Goal: Contribute content: Contribute content

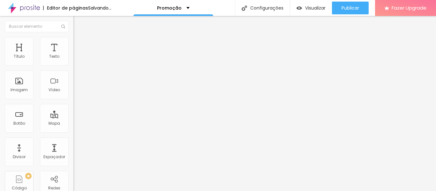
click at [73, 55] on span "Trocar imagem" at bounding box center [90, 51] width 35 height 5
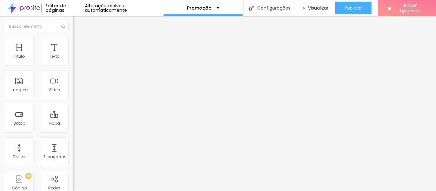
drag, startPoint x: 65, startPoint y: 83, endPoint x: 68, endPoint y: 83, distance: 3.5
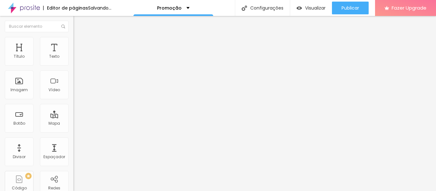
click at [73, 81] on img at bounding box center [75, 78] width 4 height 4
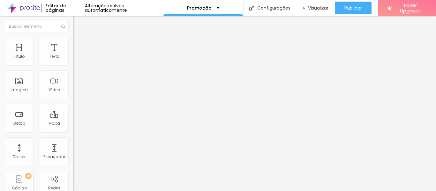
click at [73, 86] on img at bounding box center [75, 83] width 4 height 4
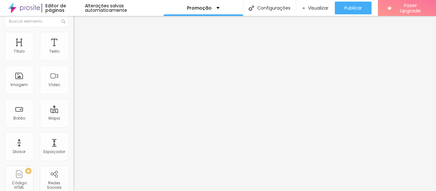
scroll to position [6, 0]
click at [73, 93] on span "Original" at bounding box center [80, 90] width 15 height 5
click at [73, 101] on span "Padrão" at bounding box center [80, 98] width 14 height 5
click at [73, 97] on div "Cinema 16:9" at bounding box center [109, 95] width 73 height 4
click at [73, 107] on span "Quadrado" at bounding box center [83, 104] width 21 height 5
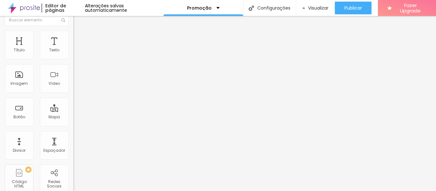
click at [73, 111] on span "Original" at bounding box center [80, 108] width 15 height 5
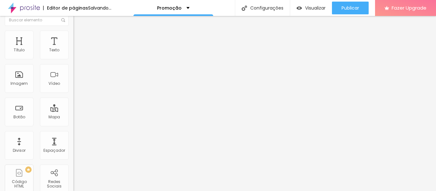
click at [73, 97] on span "Cinema" at bounding box center [81, 94] width 16 height 5
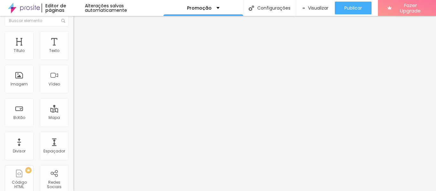
scroll to position [0, 0]
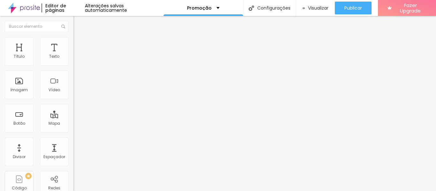
click at [73, 37] on img at bounding box center [76, 40] width 6 height 6
type input "50"
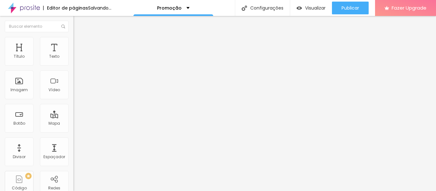
type input "100"
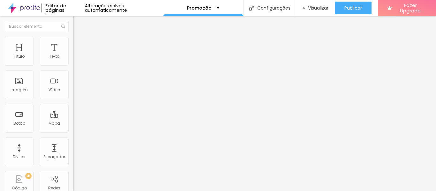
type input "140"
type input "190"
type input "200"
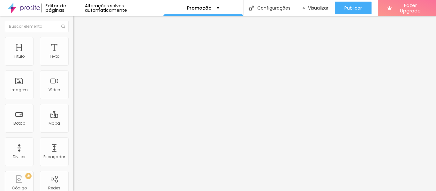
type input "200"
type input "210"
type input "220"
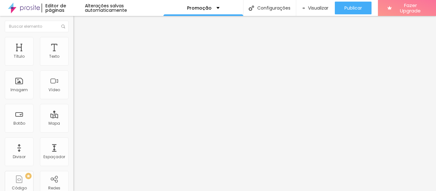
type input "230"
type input "240"
type input "250"
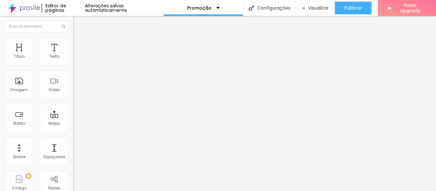
type input "250"
type input "260"
type input "270"
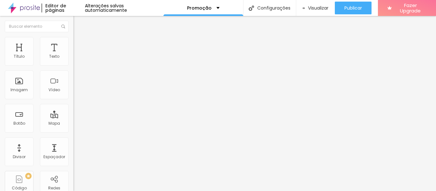
type input "280"
type input "300"
type input "320"
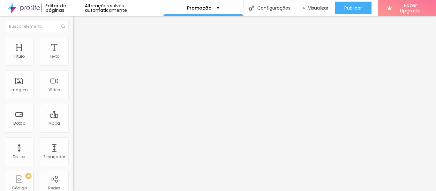
type input "320"
type input "340"
type input "350"
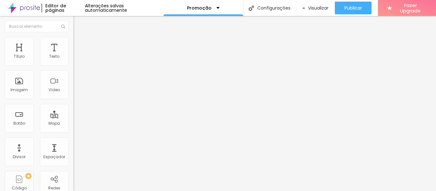
type input "370"
type input "380"
type input "400"
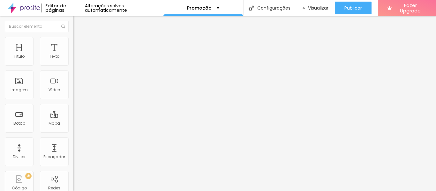
type input "400"
type input "420"
type input "440"
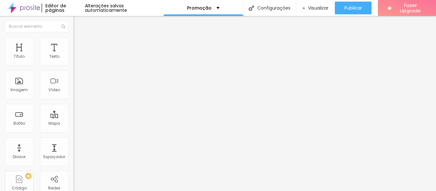
type input "460"
type input "490"
type input "520"
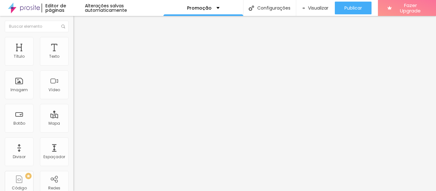
type input "520"
type input "540"
type input "560"
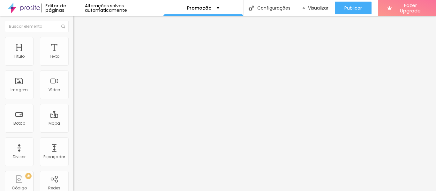
type input "570"
type input "580"
type input "590"
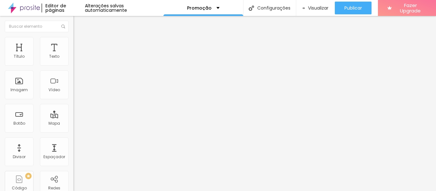
type input "590"
type input "560"
type input "540"
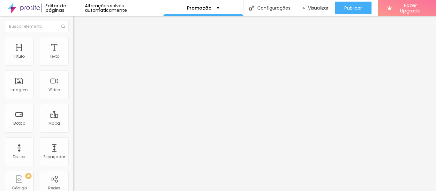
type input "490"
type input "480"
type input "460"
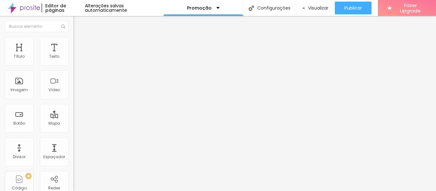
type input "460"
type input "450"
type input "440"
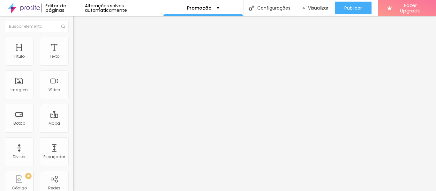
type input "430"
type input "420"
type input "410"
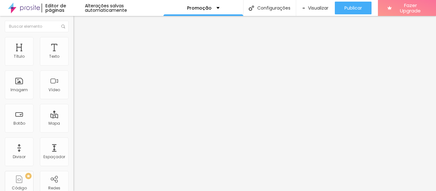
type input "410"
type input "400"
type input "370"
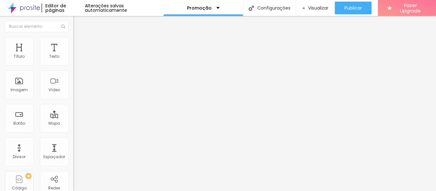
type input "360"
type input "350"
type input "340"
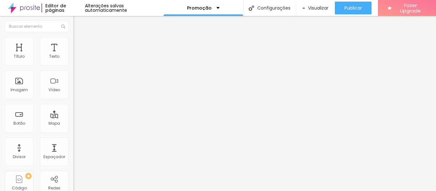
type input "340"
type input "320"
type input "310"
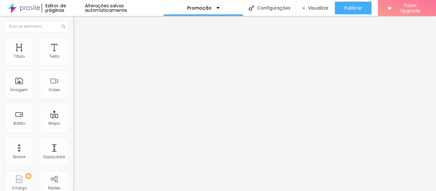
type input "300"
type input "290"
drag, startPoint x: 13, startPoint y: 68, endPoint x: 18, endPoint y: 72, distance: 6.8
type input "290"
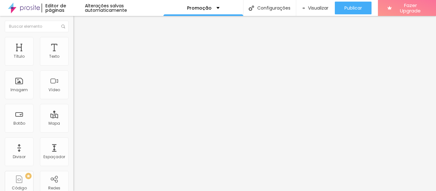
click at [73, 65] on input "range" at bounding box center [93, 62] width 41 height 5
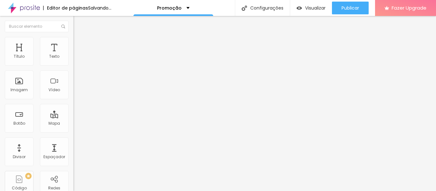
type input "186"
type input "138"
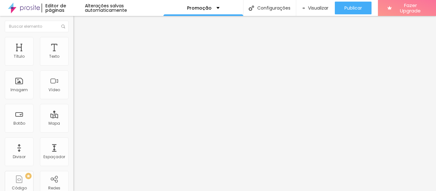
type input "132"
type input "128"
type input "125"
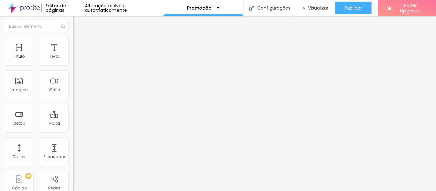
type input "125"
type input "123"
type input "120"
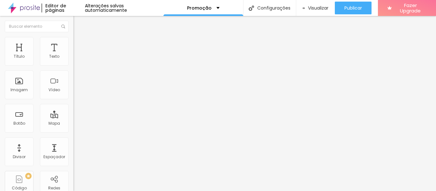
type input "123"
type input "133"
type input "160"
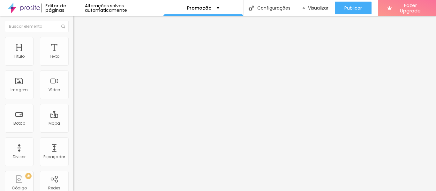
type input "160"
type input "161"
type input "165"
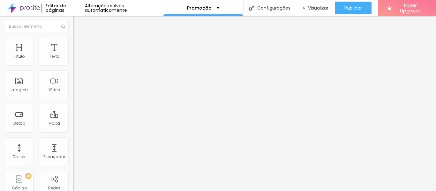
type input "174"
type input "176"
drag, startPoint x: 42, startPoint y: 81, endPoint x: 49, endPoint y: 79, distance: 7.8
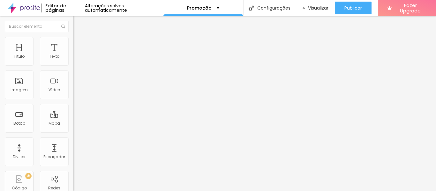
type input "176"
click at [73, 140] on input "range" at bounding box center [93, 142] width 41 height 5
click at [73, 37] on li "Conteúdo" at bounding box center [109, 34] width 73 height 6
click at [73, 100] on span "16:9 Cinema" at bounding box center [85, 96] width 24 height 5
click at [73, 117] on span "Original" at bounding box center [80, 114] width 15 height 5
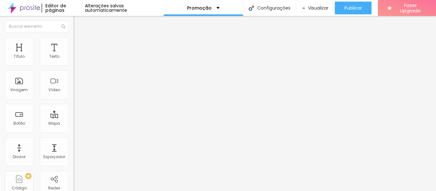
click at [73, 41] on li "Estilo" at bounding box center [109, 40] width 73 height 6
click at [73, 140] on div at bounding box center [109, 143] width 73 height 6
type input "178"
type input "137"
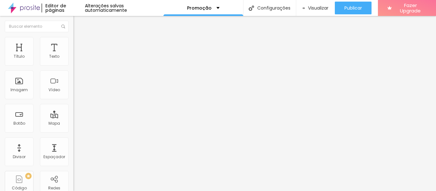
type input "137"
type input "128"
type input "117"
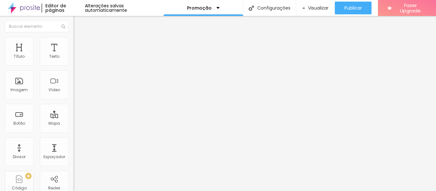
type input "97"
type input "79"
type input "59"
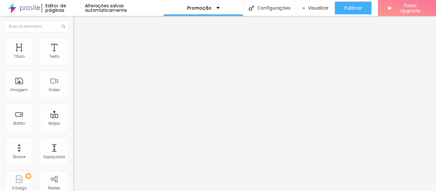
type input "59"
type input "51"
type input "44"
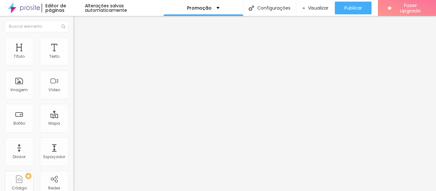
type input "35"
type input "23"
type input "15"
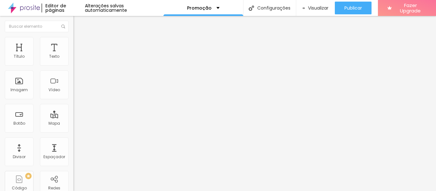
type input "15"
type input "10"
type input "3"
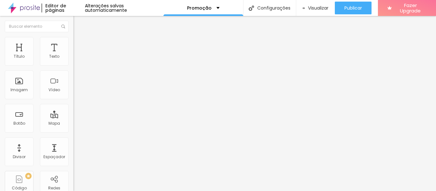
type input "0"
type input "21"
type input "23"
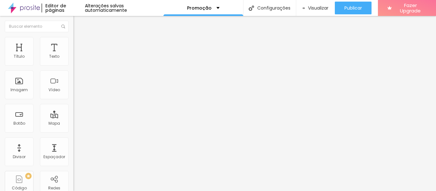
type input "23"
type input "10"
type input "3"
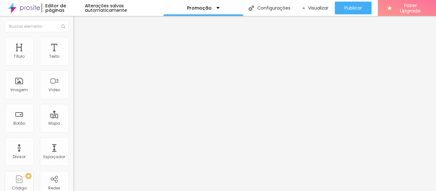
type input "2"
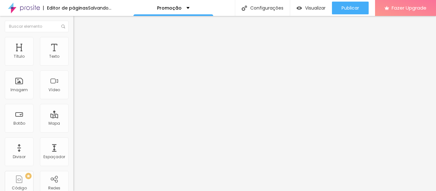
drag, startPoint x: 40, startPoint y: 81, endPoint x: 15, endPoint y: 78, distance: 24.7
type input "2"
click at [73, 140] on input "range" at bounding box center [93, 142] width 41 height 5
type input "220"
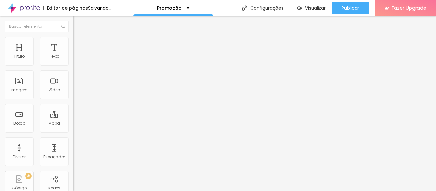
type input "210"
type input "200"
type input "190"
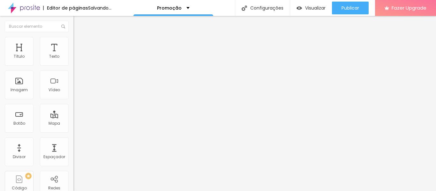
type input "190"
type input "160"
type input "130"
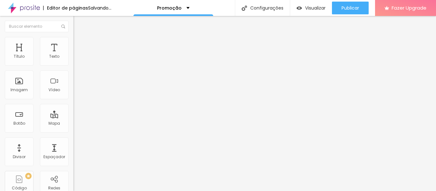
type input "100"
type input "130"
type input "160"
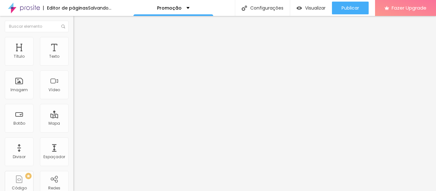
type input "160"
type input "170"
click at [73, 65] on input "range" at bounding box center [93, 62] width 41 height 5
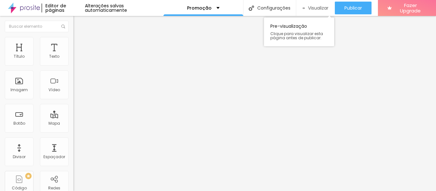
click at [308, 10] on span "Visualizar" at bounding box center [318, 7] width 20 height 5
click at [308, 8] on span "Visualizar" at bounding box center [318, 7] width 20 height 5
click at [73, 55] on span "Trocar imagem" at bounding box center [90, 51] width 35 height 5
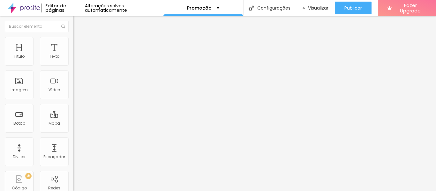
click at [73, 100] on span "Original" at bounding box center [80, 96] width 15 height 5
click at [73, 104] on span "Cinema" at bounding box center [81, 100] width 16 height 5
click at [73, 114] on span "Quadrado" at bounding box center [83, 110] width 21 height 5
click at [73, 113] on div "Quadrado 1:1" at bounding box center [109, 110] width 73 height 6
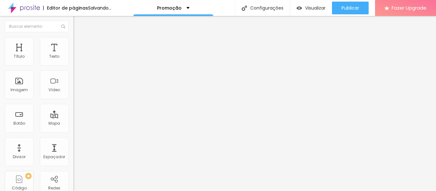
click at [73, 117] on span "Original" at bounding box center [80, 114] width 15 height 5
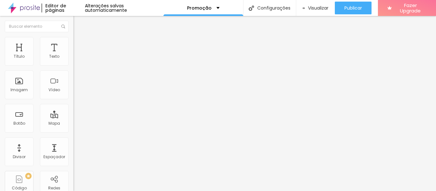
click at [73, 40] on img at bounding box center [76, 40] width 6 height 6
type input "150"
type input "160"
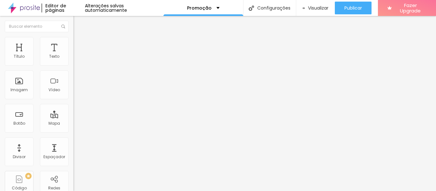
type input "190"
type input "200"
type input "210"
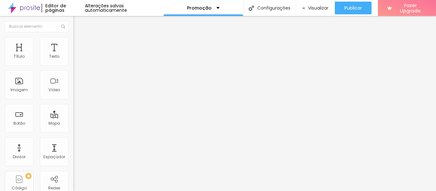
type input "210"
type input "240"
drag, startPoint x: 11, startPoint y: 67, endPoint x: 20, endPoint y: 72, distance: 10.3
click at [73, 65] on input "range" at bounding box center [93, 62] width 41 height 5
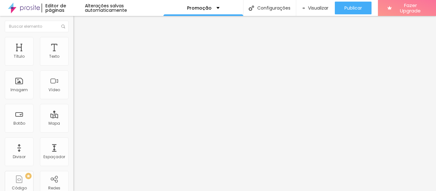
drag, startPoint x: 14, startPoint y: 80, endPoint x: 0, endPoint y: 78, distance: 14.5
click at [73, 140] on input "range" at bounding box center [93, 142] width 41 height 5
click at [73, 37] on li "Conteúdo" at bounding box center [109, 34] width 73 height 6
click at [79, 43] on span "Estilo" at bounding box center [84, 41] width 10 height 5
click at [73, 55] on span "Trocar imagem" at bounding box center [90, 51] width 35 height 5
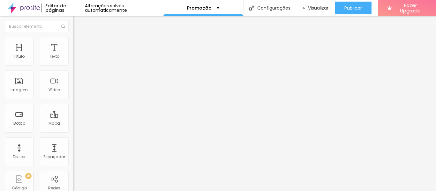
click at [129, 191] on div "Subindo 0/1 arquivos" at bounding box center [218, 193] width 436 height 4
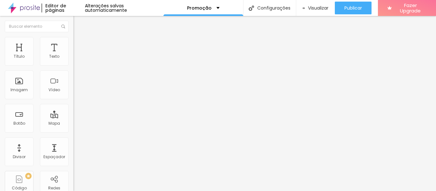
click at [89, 191] on div "Subindo 1/4 arquivos" at bounding box center [218, 193] width 436 height 4
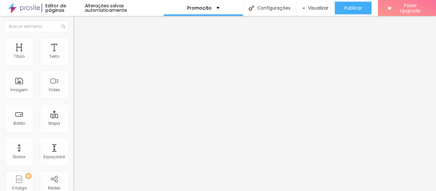
click at [79, 44] on span "Estilo" at bounding box center [84, 41] width 10 height 5
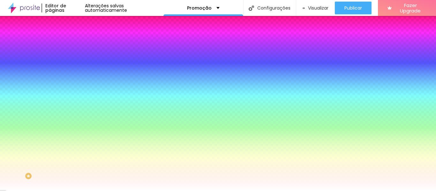
click at [73, 61] on div at bounding box center [109, 61] width 73 height 0
click at [73, 62] on input "#FFFFFF" at bounding box center [111, 64] width 77 height 6
paste input "2B2B2"
click at [73, 88] on div "Cor de fundo Voltar ao padrão #2B2B2 0 Borda arredondada" at bounding box center [109, 104] width 73 height 108
click at [73, 63] on input "#2B2B2" at bounding box center [111, 64] width 77 height 6
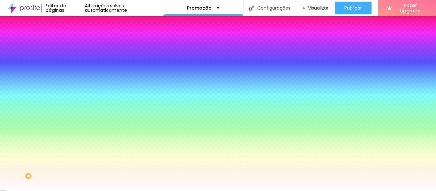
click at [73, 64] on input "#2B2B2" at bounding box center [111, 64] width 77 height 6
click at [73, 61] on div at bounding box center [109, 61] width 73 height 0
click at [73, 64] on input "#2B2B2" at bounding box center [111, 64] width 77 height 6
click at [73, 61] on div at bounding box center [109, 61] width 73 height 0
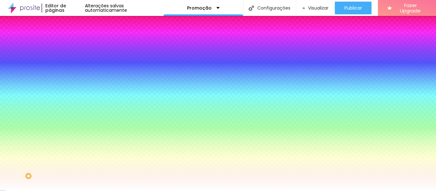
click at [73, 61] on div at bounding box center [109, 61] width 73 height 0
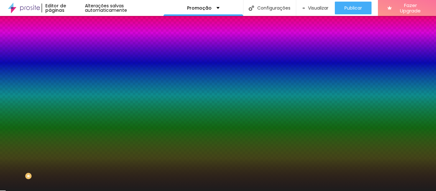
drag, startPoint x: 22, startPoint y: 118, endPoint x: 3, endPoint y: 114, distance: 19.2
click at [73, 114] on div "Editar Coluna Conteúdo Estilo Avançado Cor de fundo Voltar ao padrão #1D1D1D 0 …" at bounding box center [109, 103] width 73 height 175
click at [73, 126] on div "Editar Coluna Conteúdo Estilo Avançado Cor de fundo Voltar ao padrão #1D1D1D 0 …" at bounding box center [109, 103] width 73 height 175
click at [73, 64] on input "#1D1D1D" at bounding box center [111, 64] width 77 height 6
drag, startPoint x: 65, startPoint y: 63, endPoint x: 43, endPoint y: 63, distance: 22.7
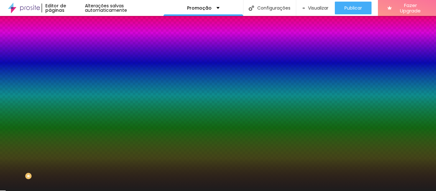
click at [73, 63] on div "#1D1D1D" at bounding box center [109, 64] width 73 height 6
click at [73, 61] on div at bounding box center [109, 61] width 73 height 0
drag, startPoint x: 65, startPoint y: 63, endPoint x: 42, endPoint y: 63, distance: 23.3
click at [73, 63] on div "#1D1D1D" at bounding box center [109, 64] width 73 height 6
paste input "2B2B2"
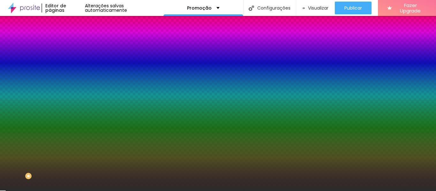
click at [73, 96] on div "Editar Coluna Conteúdo Estilo Avançado Cor de fundo Voltar ao padrão #2B2B2B 0 …" at bounding box center [109, 103] width 73 height 175
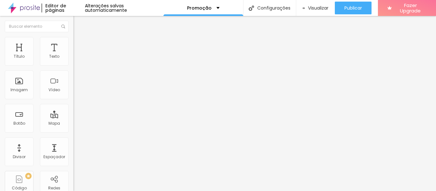
click at [79, 44] on span "Avançado" at bounding box center [89, 41] width 21 height 5
click at [73, 36] on img at bounding box center [76, 34] width 6 height 6
click at [73, 40] on img at bounding box center [76, 40] width 6 height 6
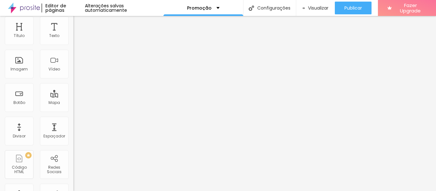
scroll to position [32, 0]
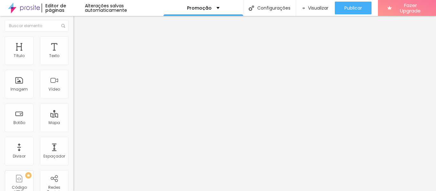
scroll to position [0, 0]
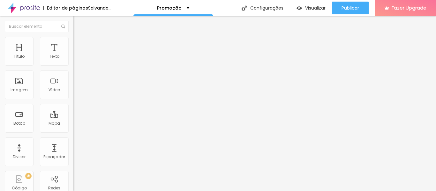
drag, startPoint x: 18, startPoint y: 63, endPoint x: 21, endPoint y: 61, distance: 3.4
click at [73, 117] on input "range" at bounding box center [93, 119] width 41 height 5
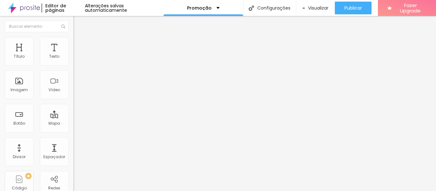
click at [73, 37] on ul "Estilo Avançado" at bounding box center [109, 37] width 73 height 13
click at [73, 37] on li "Estilo" at bounding box center [109, 34] width 73 height 6
drag, startPoint x: 33, startPoint y: 87, endPoint x: 48, endPoint y: 89, distance: 15.5
click at [79, 44] on span "Estilo" at bounding box center [84, 41] width 10 height 5
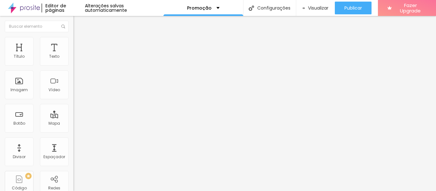
click at [79, 44] on span "Estilo" at bounding box center [84, 41] width 10 height 5
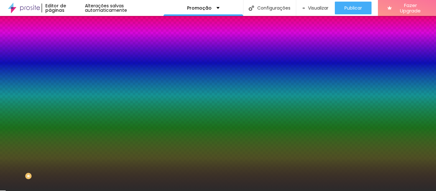
click at [73, 64] on input "#2B2B2B" at bounding box center [111, 64] width 77 height 6
click at [73, 63] on input "#2B2B2B" at bounding box center [111, 64] width 77 height 6
drag, startPoint x: 52, startPoint y: 63, endPoint x: 70, endPoint y: 64, distance: 17.2
click at [73, 64] on div "Cor de fundo Voltar ao padrão #2B2B2B 0 Borda arredondada" at bounding box center [109, 104] width 73 height 108
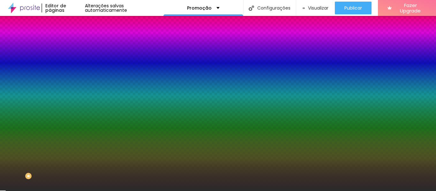
click at [78, 24] on img "button" at bounding box center [80, 23] width 5 height 5
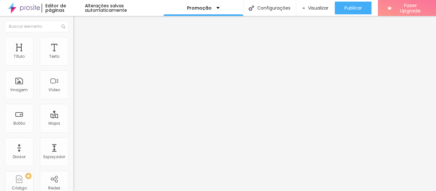
click at [79, 44] on span "Estilo" at bounding box center [84, 41] width 10 height 5
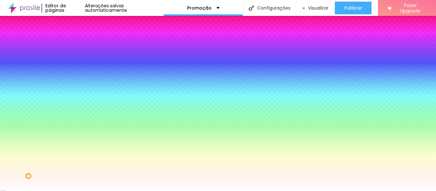
click at [73, 62] on input "#FFFFFF" at bounding box center [111, 64] width 77 height 6
paste input "2B2B2B"
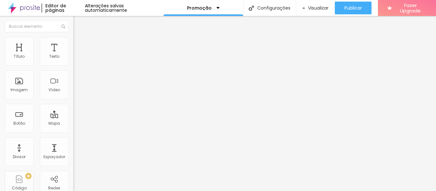
click at [73, 40] on img at bounding box center [76, 40] width 6 height 6
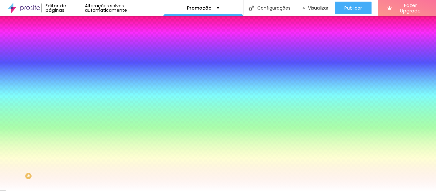
drag, startPoint x: 61, startPoint y: 63, endPoint x: 48, endPoint y: 62, distance: 12.1
click at [73, 62] on input "#FFFFFF" at bounding box center [111, 64] width 77 height 6
paste input "2B2B2B"
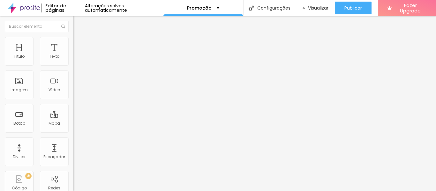
click at [73, 40] on img at bounding box center [76, 40] width 6 height 6
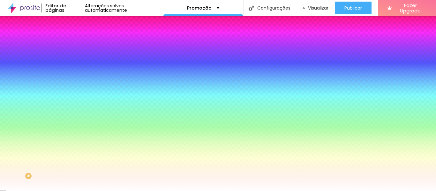
drag, startPoint x: 61, startPoint y: 65, endPoint x: 48, endPoint y: 65, distance: 12.4
click at [73, 65] on input "#FFFFFF" at bounding box center [111, 64] width 77 height 6
paste input "2B2B2B"
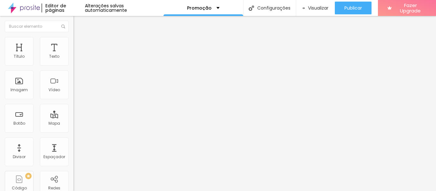
click at [73, 39] on img at bounding box center [76, 40] width 6 height 6
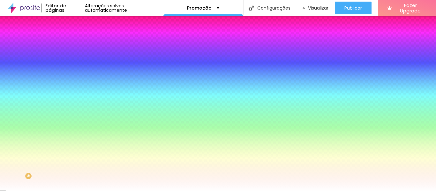
drag, startPoint x: 61, startPoint y: 63, endPoint x: 47, endPoint y: 66, distance: 14.2
click at [73, 66] on input "#FFFFFF" at bounding box center [111, 64] width 77 height 6
paste input "2B2B2B"
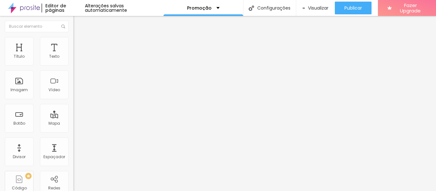
click at [79, 44] on span "Estilo" at bounding box center [84, 41] width 10 height 5
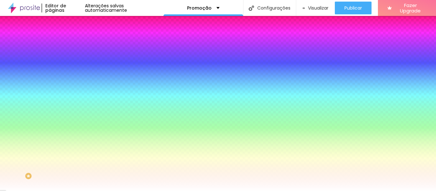
click at [73, 63] on input "#FFFFFF" at bounding box center [111, 64] width 77 height 6
paste input "2B2B2B"
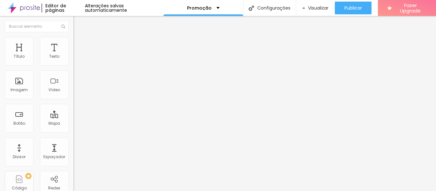
click at [73, 43] on li "Avançado" at bounding box center [109, 40] width 73 height 6
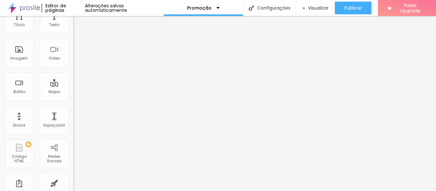
scroll to position [32, 0]
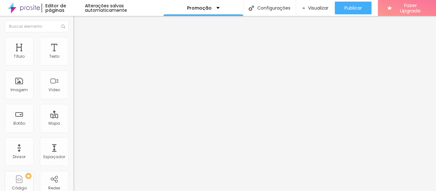
click at [73, 43] on ul "Estilo Avançado" at bounding box center [109, 37] width 73 height 13
click at [79, 38] on span "Estilo" at bounding box center [84, 34] width 10 height 5
click at [73, 100] on span "16:9 Cinema" at bounding box center [85, 96] width 24 height 5
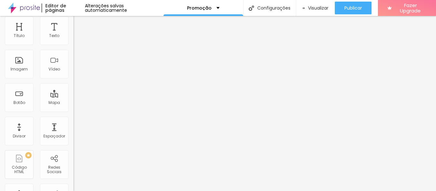
scroll to position [32, 0]
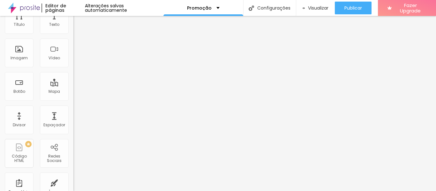
click at [73, 68] on span "16:9 Cinema" at bounding box center [85, 65] width 24 height 5
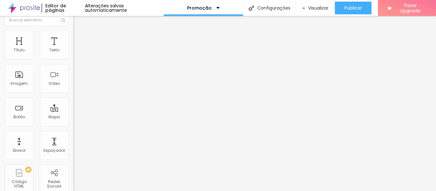
scroll to position [0, 0]
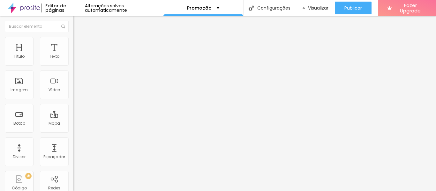
click at [73, 55] on span "Trocar imagem" at bounding box center [90, 51] width 35 height 5
click at [132, 191] on div "Subindo 8/8 arquivos" at bounding box center [218, 193] width 436 height 4
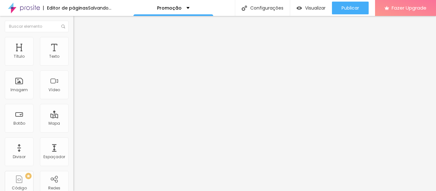
click at [73, 100] on span "16:9 Cinema" at bounding box center [85, 96] width 24 height 5
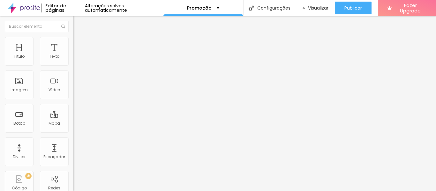
click at [73, 117] on span "Original" at bounding box center [80, 114] width 15 height 5
click at [73, 55] on span "Trocar imagem" at bounding box center [90, 51] width 35 height 5
click at [73, 100] on span "16:9 Cinema" at bounding box center [85, 96] width 24 height 5
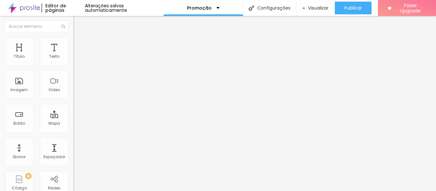
click at [73, 110] on span "Padrão" at bounding box center [80, 106] width 14 height 5
click at [73, 114] on span "Quadrado" at bounding box center [83, 110] width 21 height 5
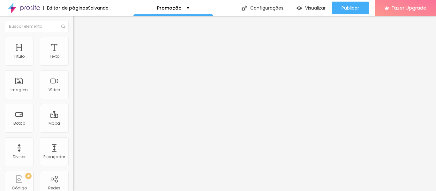
click at [73, 117] on span "Original" at bounding box center [80, 114] width 15 height 5
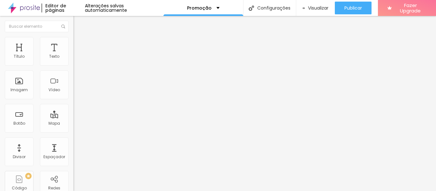
click at [73, 55] on span "Trocar imagem" at bounding box center [90, 51] width 35 height 5
click at [73, 117] on div "Proporção 16:9 Cinema Cinema 16:9 Padrão 4:3 Quadrado 1:1 Original" at bounding box center [109, 104] width 73 height 25
click at [73, 100] on span "16:9 Cinema" at bounding box center [85, 96] width 24 height 5
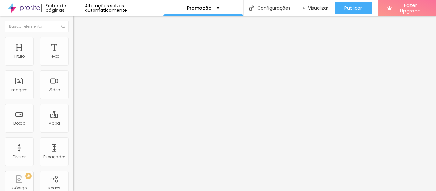
click at [73, 117] on span "Original" at bounding box center [80, 114] width 15 height 5
click at [394, 8] on span "Fazer Upgrade" at bounding box center [410, 8] width 32 height 11
click at [73, 55] on span "Trocar imagem" at bounding box center [90, 51] width 35 height 5
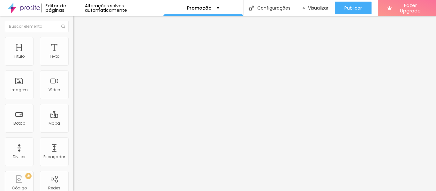
click at [73, 117] on div "Proporção 16:9 Cinema Cinema 16:9 Padrão 4:3 Quadrado 1:1 Original" at bounding box center [109, 104] width 73 height 25
click at [73, 100] on span "16:9 Cinema" at bounding box center [85, 96] width 24 height 5
click at [73, 117] on span "Original" at bounding box center [80, 114] width 15 height 5
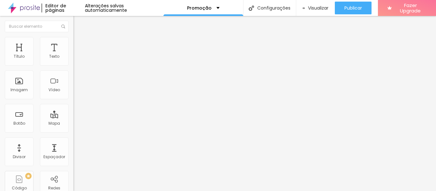
click at [73, 55] on span "Trocar imagem" at bounding box center [90, 51] width 35 height 5
click at [73, 100] on span "16:9 Cinema" at bounding box center [85, 96] width 24 height 5
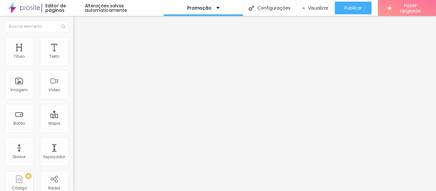
click at [73, 117] on span "Original" at bounding box center [80, 114] width 15 height 5
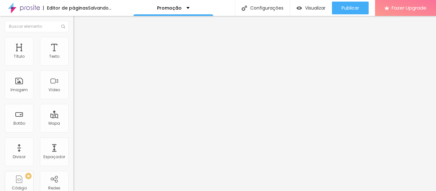
click at [73, 55] on span "Trocar imagem" at bounding box center [90, 51] width 35 height 5
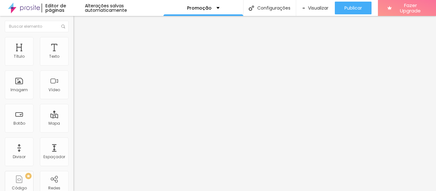
click at [73, 55] on span "Trocar imagem" at bounding box center [90, 51] width 35 height 5
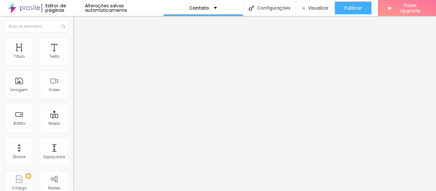
click at [73, 55] on span "Trocar imagem" at bounding box center [90, 51] width 35 height 5
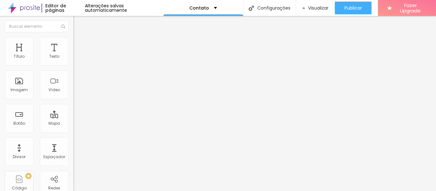
click at [73, 60] on input "Contato" at bounding box center [111, 57] width 77 height 6
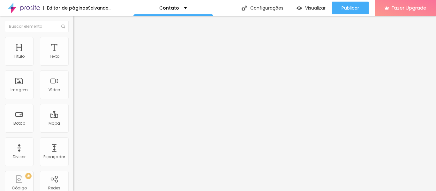
type input "C"
type input "WhatsApp"
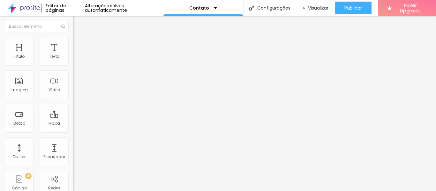
click at [73, 114] on div "Link" at bounding box center [109, 118] width 73 height 8
click at [73, 131] on input "https://" at bounding box center [111, 128] width 77 height 6
paste input "http://wa.me/5537999889423"
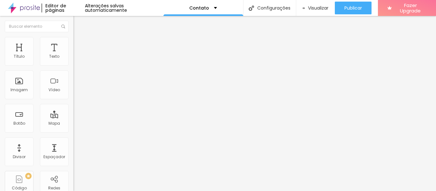
type input "https://http://wa.me/5537999889423"
click at [73, 143] on div "Texto WhatsApp Alinhamento Tamanho Grande Pequeno Normal Grande Link URL https:…" at bounding box center [109, 96] width 73 height 93
drag, startPoint x: 53, startPoint y: 71, endPoint x: 0, endPoint y: 69, distance: 53.3
click at [73, 69] on div "Texto Canal no Youtube Alinhamento Tamanho Grande Pequeno Normal Grande Link UR…" at bounding box center [109, 96] width 73 height 93
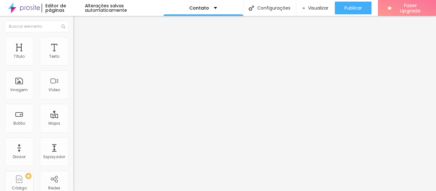
type input "instagram"
click at [73, 131] on input "https://" at bounding box center [111, 128] width 77 height 6
drag, startPoint x: 4, startPoint y: 131, endPoint x: 0, endPoint y: 130, distance: 4.1
click at [73, 130] on div "Texto instagram Alinhamento Tamanho Grande Pequeno Normal Grande Link URL https…" at bounding box center [109, 96] width 73 height 93
paste input "https://www.instagram.com/gabrielpaassos?igsh=MXVyN3lhYnc3d3J3aQ%3D%3D&utm_sour…"
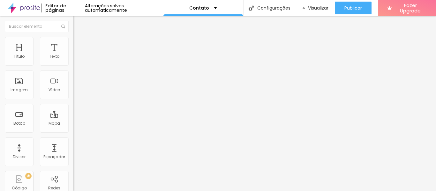
scroll to position [0, 133]
type input "https://www.instagram.com/gabrielpaassos?igsh=MXVyN3lhYnc3d3J3aQ%3D%3D&utm_sour…"
click at [79, 44] on span "Estilo" at bounding box center [84, 41] width 10 height 5
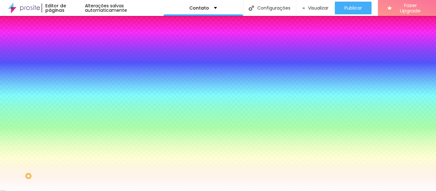
click at [73, 71] on div "Tipografia" at bounding box center [109, 69] width 73 height 4
click at [73, 78] on button "button" at bounding box center [77, 81] width 9 height 7
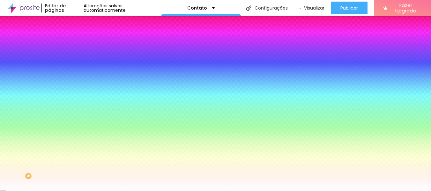
click at [324, 191] on div at bounding box center [215, 191] width 431 height 0
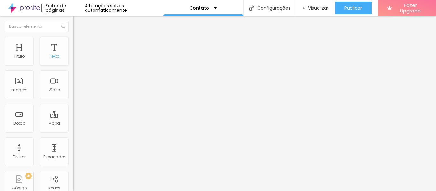
click at [49, 50] on div "Texto" at bounding box center [54, 51] width 29 height 29
click at [79, 44] on span "Avançado" at bounding box center [89, 41] width 21 height 5
click at [79, 44] on span "Estilo" at bounding box center [84, 41] width 10 height 5
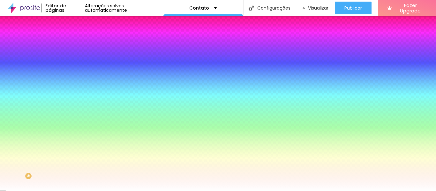
click at [73, 43] on li "Avançado" at bounding box center [109, 46] width 73 height 6
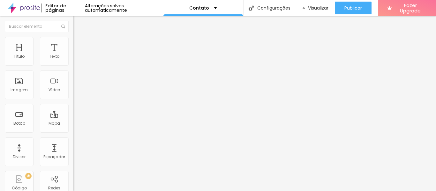
click at [73, 39] on ul "Conteúdo Estilo Avançado" at bounding box center [109, 40] width 73 height 19
click at [79, 44] on span "Estilo" at bounding box center [84, 41] width 10 height 5
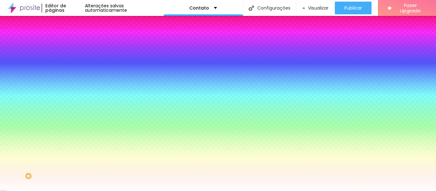
click at [76, 97] on icon "button" at bounding box center [78, 99] width 4 height 4
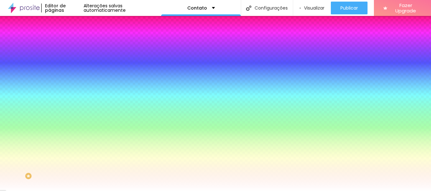
type input "1"
type input "2"
type input "3"
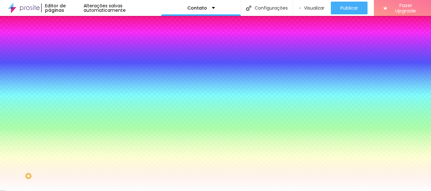
type input "3"
type input "2"
type input "1"
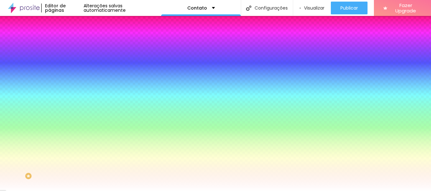
type input "0"
type input "2"
type input "0"
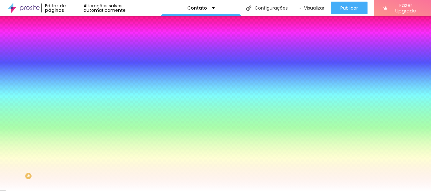
type input "0"
drag, startPoint x: 63, startPoint y: 136, endPoint x: 43, endPoint y: 132, distance: 20.8
type input "1"
drag, startPoint x: 63, startPoint y: 136, endPoint x: 83, endPoint y: 139, distance: 20.0
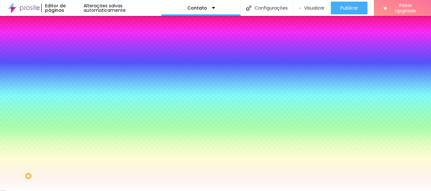
type input "1"
drag, startPoint x: 71, startPoint y: 151, endPoint x: 48, endPoint y: 139, distance: 26.2
click at [48, 140] on body "Editor de páginas Alterações salvas automaticamente Contato Configurações Confi…" at bounding box center [215, 95] width 431 height 191
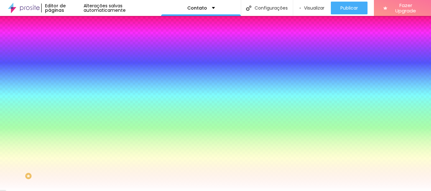
drag, startPoint x: 103, startPoint y: 167, endPoint x: 110, endPoint y: 166, distance: 7.1
click at [113, 167] on div at bounding box center [215, 95] width 431 height 191
type input "#000000"
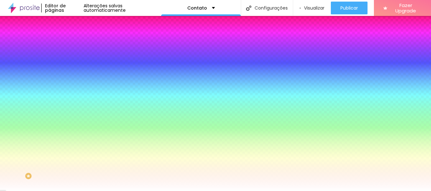
drag, startPoint x: 83, startPoint y: 175, endPoint x: 45, endPoint y: 206, distance: 48.8
click at [45, 191] on html "Editor de páginas Alterações salvas automaticamente Contato Configurações Confi…" at bounding box center [215, 95] width 431 height 191
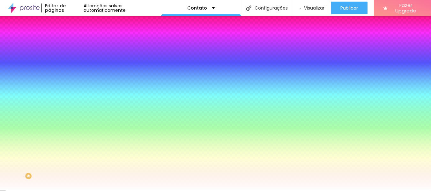
type input "0"
drag, startPoint x: 77, startPoint y: 136, endPoint x: 44, endPoint y: 132, distance: 33.1
type input "0"
type input "2"
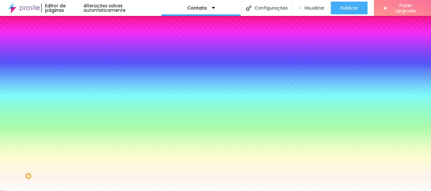
type input "2"
type input "3"
type input "7"
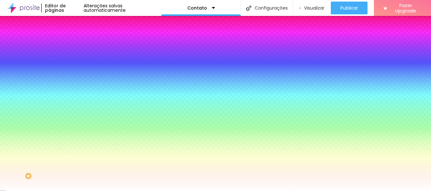
type input "9"
type input "10"
type input "11"
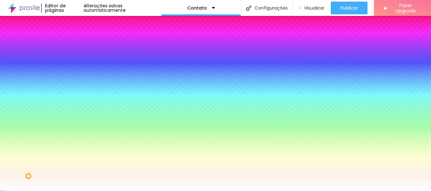
type input "11"
type input "10"
drag, startPoint x: 63, startPoint y: 117, endPoint x: 88, endPoint y: 120, distance: 24.4
type input "10"
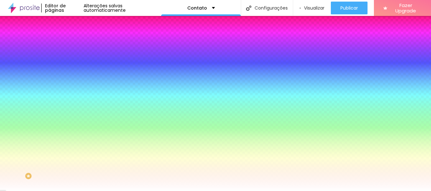
click at [34, 191] on div at bounding box center [215, 191] width 431 height 0
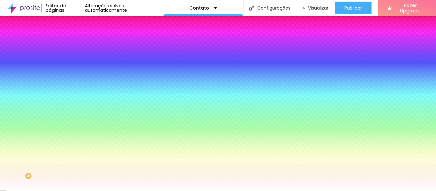
click at [73, 36] on img at bounding box center [76, 34] width 6 height 6
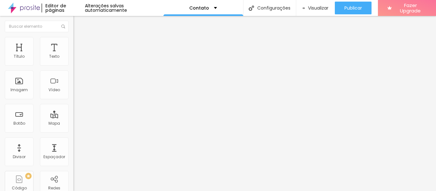
click at [73, 131] on input "https://http://wa.me/5537999889423" at bounding box center [111, 128] width 77 height 6
type input "http://wa.me/5537999889423"
click at [73, 41] on img at bounding box center [76, 40] width 6 height 6
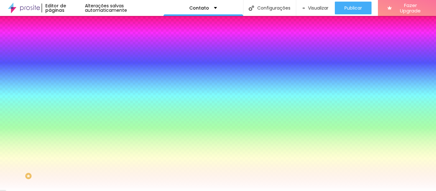
click at [77, 80] on icon "button" at bounding box center [78, 81] width 3 height 3
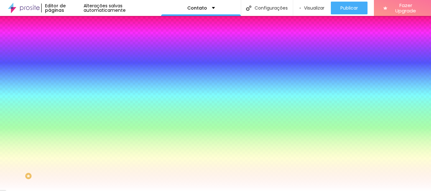
select select "Montserrat"
click at [239, 191] on div at bounding box center [215, 191] width 431 height 0
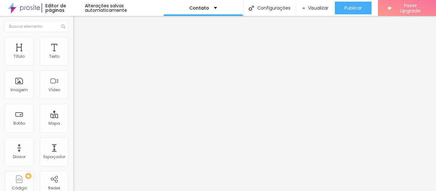
click at [73, 41] on img at bounding box center [76, 40] width 6 height 6
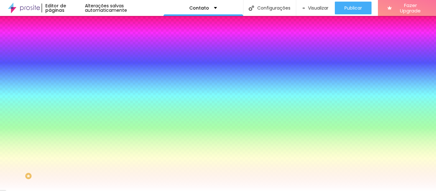
click at [76, 79] on icon "button" at bounding box center [78, 81] width 4 height 4
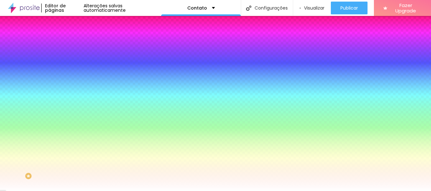
select select "Montserrat"
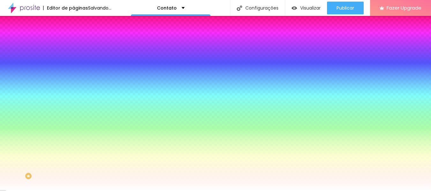
click at [265, 191] on div at bounding box center [215, 191] width 431 height 0
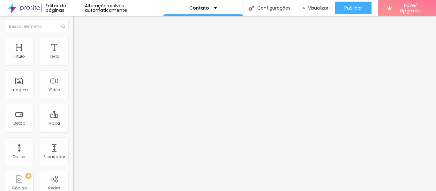
click at [73, 60] on input "WhatsApp" at bounding box center [111, 57] width 77 height 6
type input "WhatsApp"
click at [79, 44] on span "Estilo" at bounding box center [84, 41] width 10 height 5
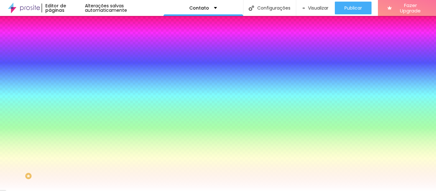
click at [73, 81] on button "button" at bounding box center [77, 81] width 9 height 7
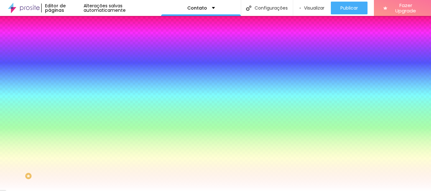
click at [29, 191] on div at bounding box center [215, 191] width 431 height 0
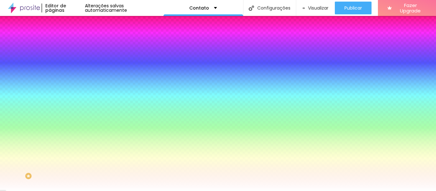
click at [76, 97] on icon "button" at bounding box center [78, 99] width 4 height 4
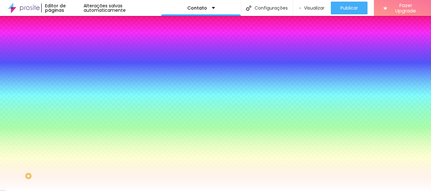
drag, startPoint x: 61, startPoint y: 118, endPoint x: 75, endPoint y: 119, distance: 14.1
type input "1"
type input "2"
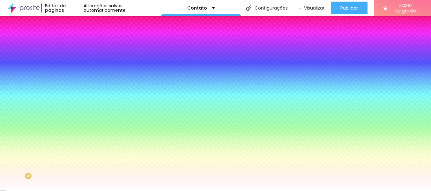
type input "2"
type input "3"
type input "4"
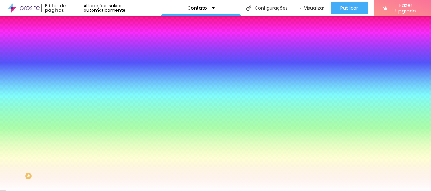
type input "5"
type input "6"
type input "7"
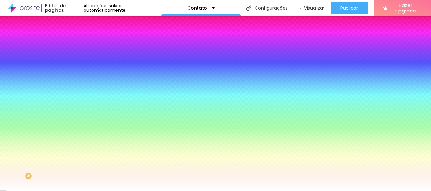
type input "7"
type input "8"
type input "9"
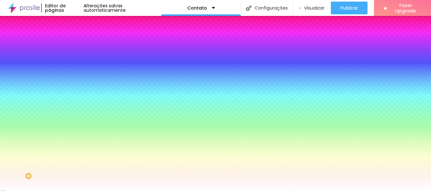
type input "10"
type input "11"
type input "10"
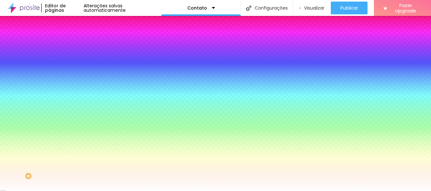
drag, startPoint x: 66, startPoint y: 117, endPoint x: 89, endPoint y: 121, distance: 23.5
type input "10"
click at [17, 191] on div at bounding box center [215, 191] width 431 height 0
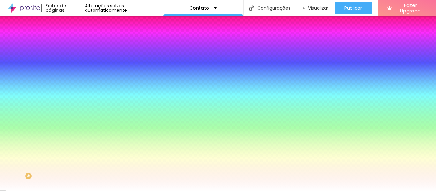
click at [73, 36] on img at bounding box center [76, 34] width 6 height 6
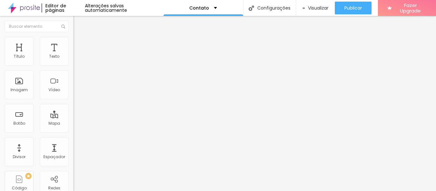
click at [73, 60] on input "instagram" at bounding box center [111, 57] width 77 height 6
type input "Instagram"
click at [73, 60] on input "últimos trabalhos" at bounding box center [111, 57] width 77 height 6
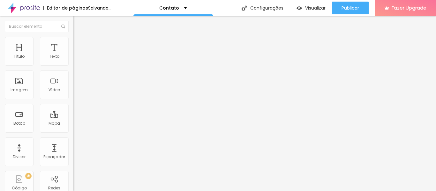
type input "ú"
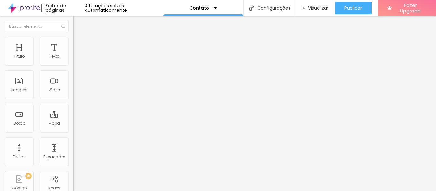
type input "Conheça a TELA"
click at [79, 44] on span "Estilo" at bounding box center [84, 41] width 10 height 5
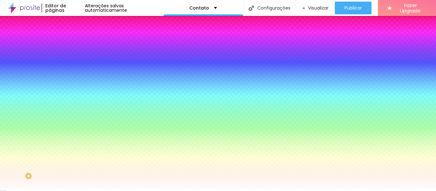
click at [73, 80] on button "button" at bounding box center [77, 81] width 9 height 7
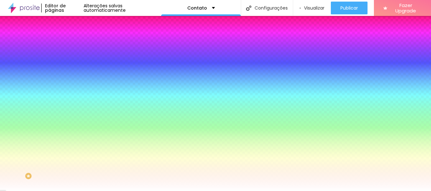
select select "Montserrat"
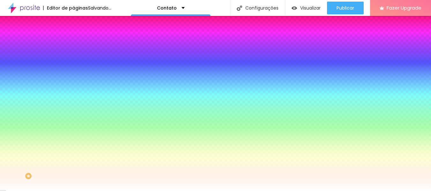
click at [29, 191] on div at bounding box center [215, 191] width 431 height 0
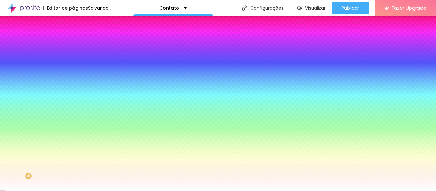
click at [76, 97] on icon "button" at bounding box center [78, 99] width 4 height 4
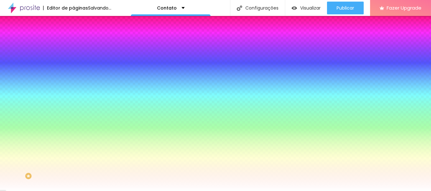
type input "2"
type input "3"
type input "4"
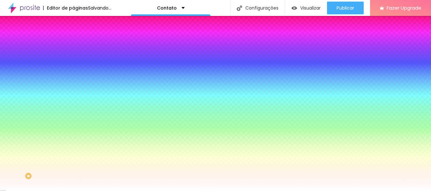
type input "4"
type input "5"
type input "6"
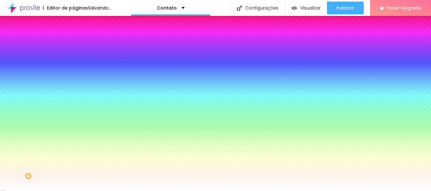
type input "7"
type input "8"
type input "9"
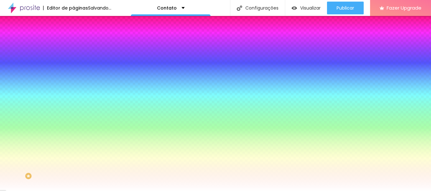
type input "9"
type input "10"
drag, startPoint x: 74, startPoint y: 119, endPoint x: 88, endPoint y: 118, distance: 14.4
type input "10"
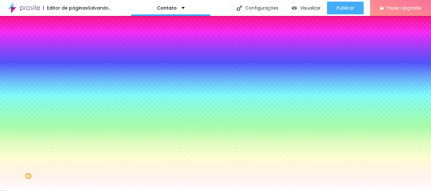
click at [17, 191] on div at bounding box center [215, 191] width 431 height 0
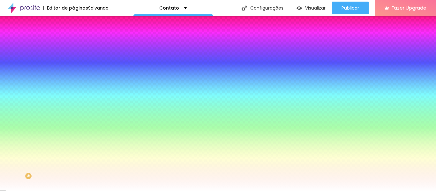
click at [79, 38] on span "Conteúdo" at bounding box center [89, 34] width 20 height 5
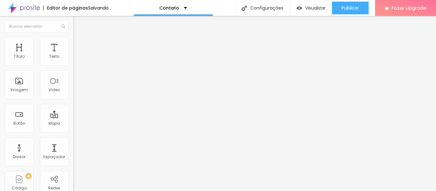
drag, startPoint x: 30, startPoint y: 133, endPoint x: 0, endPoint y: 132, distance: 29.7
click at [73, 132] on div "Texto Conheça a TELA Alinhamento Tamanho Grande Pequeno Normal Grande Link URL …" at bounding box center [109, 96] width 73 height 93
paste input "https://www.instagram.com/tela.cria?igsh=dHR0ZW8yYW5jaWNj"
type input "https://www.instagram.com/tela.cria?igsh=dHR0ZW8yYW5jaWNj"
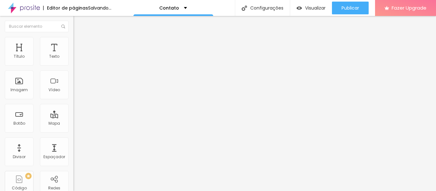
click at [73, 60] on input "Linkedin" at bounding box center [111, 57] width 77 height 6
type input "L"
type input "E-mail"
click at [73, 42] on li "Estilo" at bounding box center [109, 40] width 73 height 6
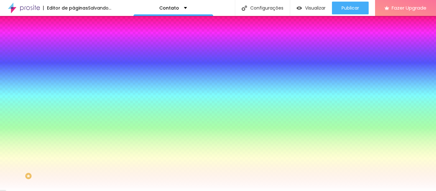
click at [76, 79] on icon "button" at bounding box center [78, 81] width 4 height 4
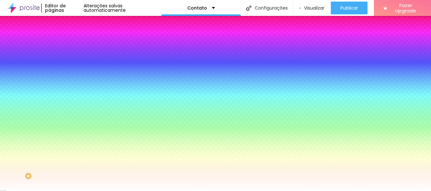
select select "Montserrat"
click at [28, 191] on div at bounding box center [215, 191] width 431 height 0
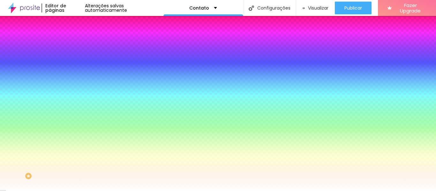
click at [73, 98] on button "button" at bounding box center [77, 99] width 9 height 7
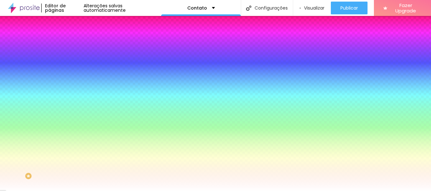
type input "5"
type input "6"
type input "12"
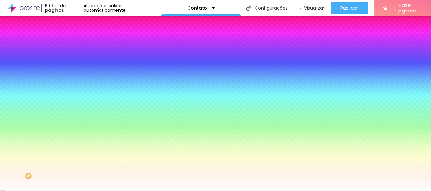
type input "12"
type input "13"
type input "12"
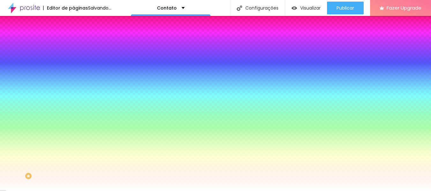
type input "11"
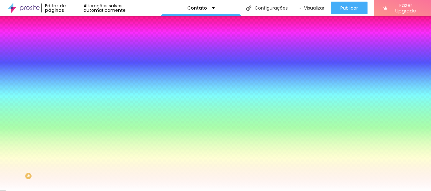
type input "10"
drag, startPoint x: 65, startPoint y: 119, endPoint x: 90, endPoint y: 121, distance: 24.9
type input "10"
click at [100, 191] on div at bounding box center [215, 191] width 431 height 0
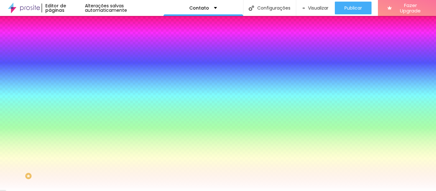
click at [73, 37] on li "Conteúdo" at bounding box center [109, 34] width 73 height 6
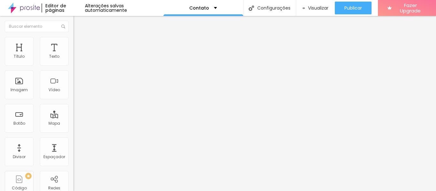
click at [73, 60] on input "E-mail" at bounding box center [111, 57] width 77 height 6
type input "E"
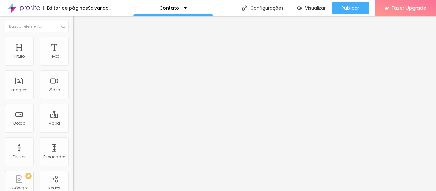
type input "O"
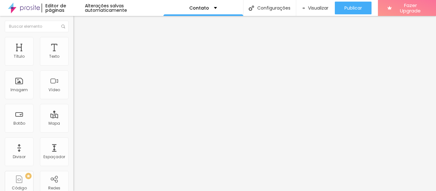
type input "Pacotes Estúdio"
click at [73, 131] on input "https://" at bounding box center [111, 128] width 77 height 6
type input "h"
paste input "https://drive.google.com/drive/folders/1ZHvVz5iYqjuGQ5zs05tm5LTYJ69WMsnE?usp=dr…"
type input "https://drive.google.com/drive/folders/1ZHvVz5iYqjuGQ5zs05tm5LTYJ69WMsnE?usp=dr…"
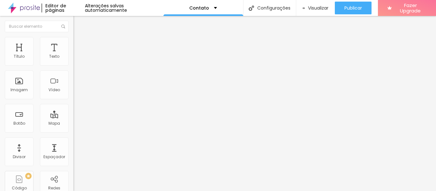
scroll to position [0, 0]
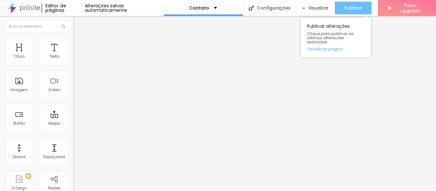
click at [352, 8] on span "Publicar" at bounding box center [353, 7] width 18 height 5
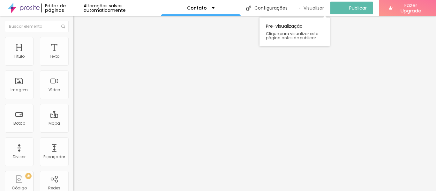
click at [313, 10] on span "Visualizar" at bounding box center [313, 7] width 20 height 5
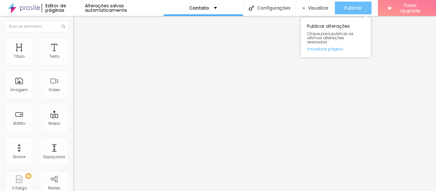
click at [348, 11] on div "Publicar" at bounding box center [353, 8] width 18 height 13
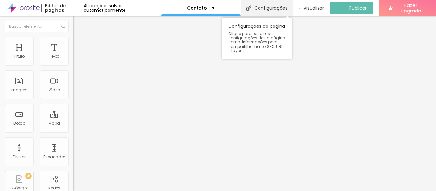
click at [266, 5] on div "Configurações" at bounding box center [266, 8] width 52 height 16
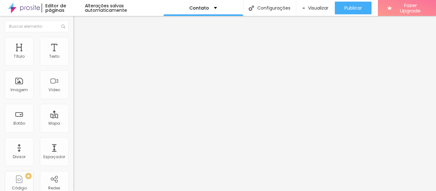
type input "CONTATO"
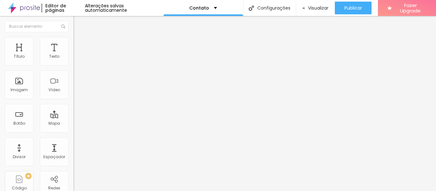
drag, startPoint x: 396, startPoint y: 173, endPoint x: 391, endPoint y: 172, distance: 5.0
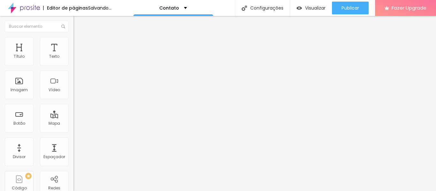
drag, startPoint x: 42, startPoint y: 73, endPoint x: 0, endPoint y: 71, distance: 41.8
click at [73, 71] on div "Texto Pacotes Estúdio Alinhamento Tamanho Grande Pequeno Normal Grande Link URL…" at bounding box center [109, 96] width 73 height 93
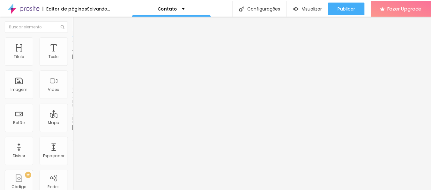
scroll to position [0, 2]
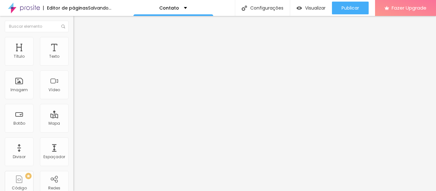
type input "gabrielpassos@telalab.com.br"
click at [79, 44] on span "Estilo" at bounding box center [84, 41] width 10 height 5
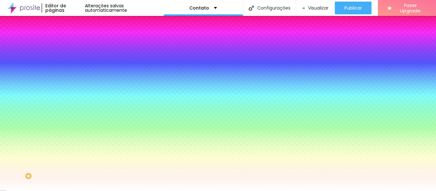
click at [73, 61] on div at bounding box center [109, 61] width 73 height 0
drag, startPoint x: 55, startPoint y: 96, endPoint x: 56, endPoint y: 103, distance: 7.4
click at [73, 67] on div at bounding box center [109, 67] width 73 height 0
click at [6, 99] on div at bounding box center [2, 99] width 6 height 1
click at [59, 87] on div at bounding box center [218, 95] width 436 height 191
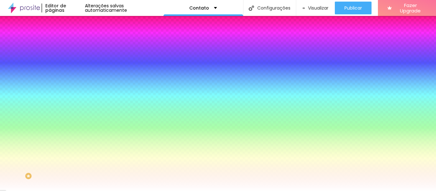
click at [59, 80] on div at bounding box center [218, 95] width 436 height 191
click at [59, 76] on div at bounding box center [218, 95] width 436 height 191
click at [58, 77] on div at bounding box center [218, 95] width 436 height 191
click at [73, 60] on div "Cor de fundo Voltar ao padrão #2B2B2B Tipografia Voltar ao padrão Borda Voltar …" at bounding box center [109, 154] width 73 height 209
click at [77, 98] on icon "button" at bounding box center [78, 99] width 3 height 3
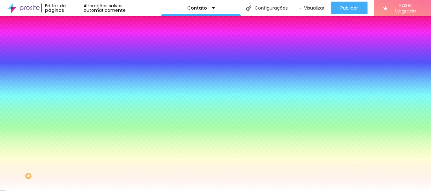
drag, startPoint x: 61, startPoint y: 135, endPoint x: 44, endPoint y: 135, distance: 17.5
type input "#FFFFFF"
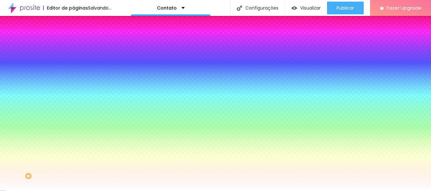
drag, startPoint x: 78, startPoint y: 158, endPoint x: 58, endPoint y: 119, distance: 44.5
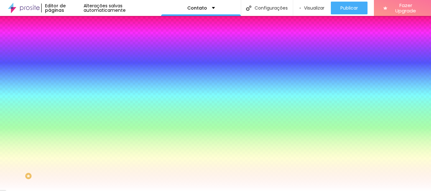
click at [18, 191] on div at bounding box center [215, 191] width 431 height 0
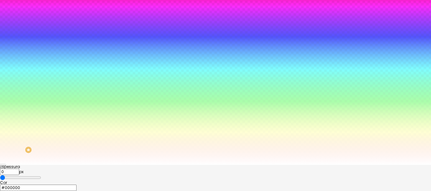
scroll to position [64, 0]
click at [115, 185] on div at bounding box center [215, 185] width 431 height 0
type input "#FFFFFF"
drag, startPoint x: 77, startPoint y: 149, endPoint x: 26, endPoint y: 112, distance: 62.3
click at [28, 114] on body "Editor de páginas Alterações salvas automaticamente Contato Configurações Confi…" at bounding box center [215, 69] width 431 height 191
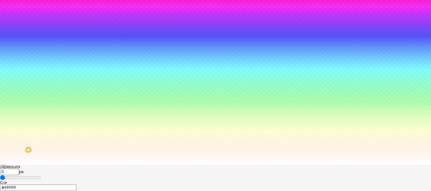
click at [42, 165] on div at bounding box center [215, 165] width 431 height 0
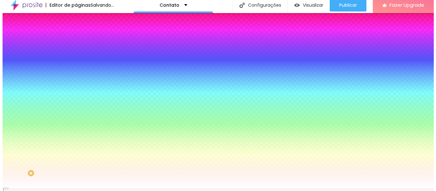
scroll to position [0, 0]
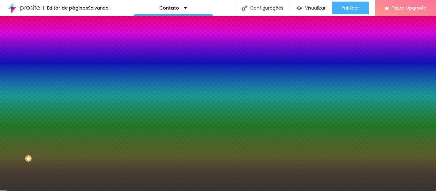
type input "#000000"
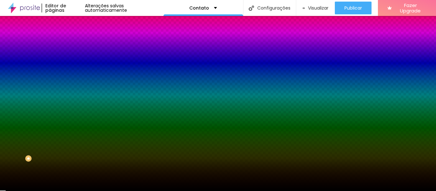
drag, startPoint x: 2, startPoint y: 186, endPoint x: 0, endPoint y: 205, distance: 19.5
click at [0, 191] on html "Editor de páginas Alterações salvas automaticamente Contato Configurações Confi…" at bounding box center [218, 95] width 436 height 191
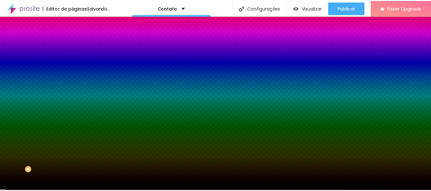
scroll to position [0, 0]
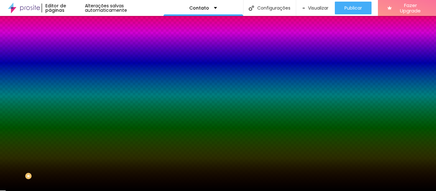
click at [73, 36] on img at bounding box center [76, 34] width 6 height 6
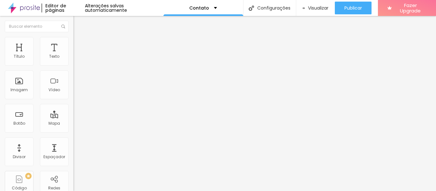
click at [79, 44] on span "Estilo" at bounding box center [84, 41] width 10 height 5
click at [73, 40] on img at bounding box center [76, 40] width 6 height 6
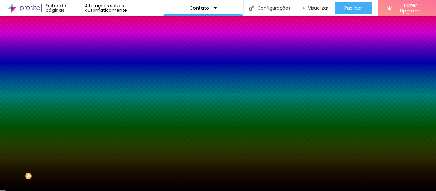
click at [73, 78] on button "button" at bounding box center [77, 81] width 9 height 7
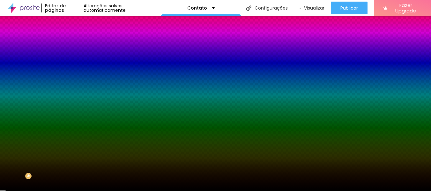
type input "#000000"
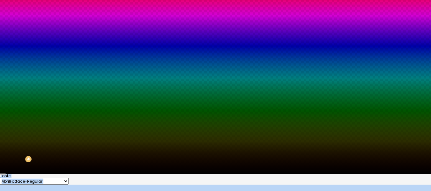
drag, startPoint x: 80, startPoint y: 182, endPoint x: 73, endPoint y: 200, distance: 19.8
click at [73, 174] on html "Editor de páginas Salvando... Contato Configurações Configurações da página Cli…" at bounding box center [215, 78] width 431 height 191
click at [178, 174] on div at bounding box center [215, 174] width 431 height 0
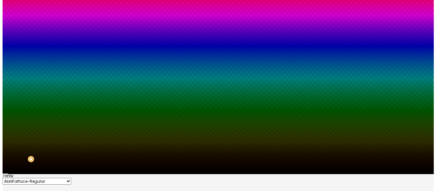
scroll to position [0, 0]
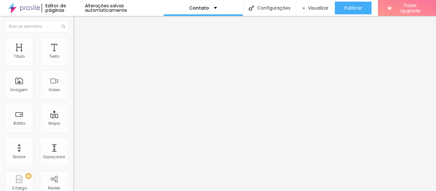
click at [73, 131] on input "https://drive.google.com/drive/folders/1ZHvVz5iYqjuGQ5zs05tm5LTYJ69WMsnE?usp=dr…" at bounding box center [111, 128] width 77 height 6
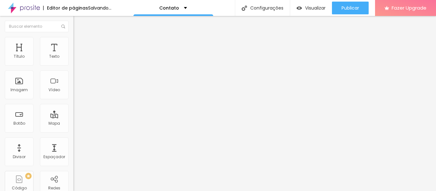
click at [73, 143] on div "Texto gabrielpassos@telalab.com.br Alinhamento Tamanho Grande Pequeno Normal Gr…" at bounding box center [109, 96] width 73 height 93
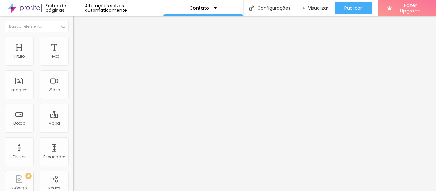
click at [73, 114] on div "Link" at bounding box center [109, 118] width 73 height 8
click at [79, 44] on span "Avançado" at bounding box center [89, 41] width 21 height 5
click at [73, 36] on img at bounding box center [76, 34] width 6 height 6
click at [79, 43] on span "Avançado" at bounding box center [89, 41] width 21 height 5
click at [73, 37] on li "Estilo" at bounding box center [109, 34] width 73 height 6
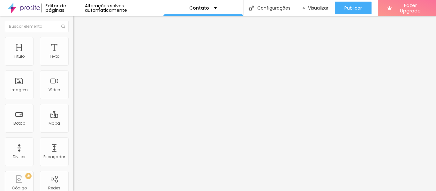
click at [73, 42] on li "Avançado" at bounding box center [109, 40] width 73 height 6
click at [73, 36] on img at bounding box center [76, 34] width 6 height 6
click at [76, 114] on icon "button" at bounding box center [76, 113] width 1 height 1
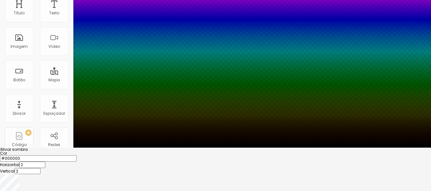
scroll to position [48, 0]
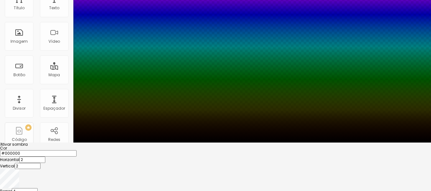
type input "77"
type input "92"
type input "100"
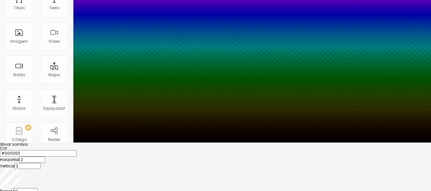
type input "100"
type input "19"
type input "10"
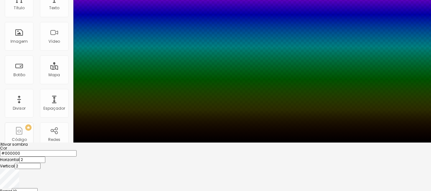
type input "0"
type input "100"
type input "0"
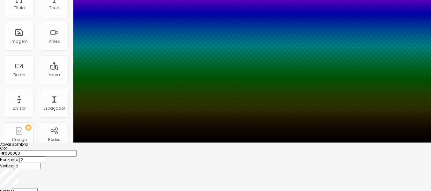
drag, startPoint x: 107, startPoint y: 171, endPoint x: 103, endPoint y: 167, distance: 5.2
type input "0"
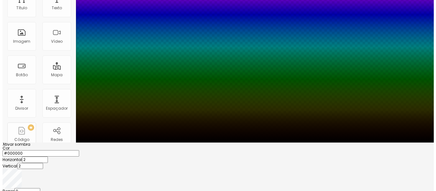
scroll to position [0, 0]
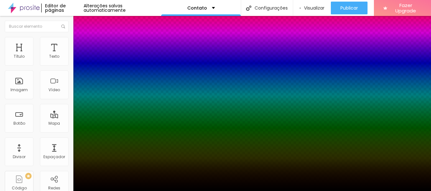
click at [58, 191] on div at bounding box center [215, 191] width 431 height 0
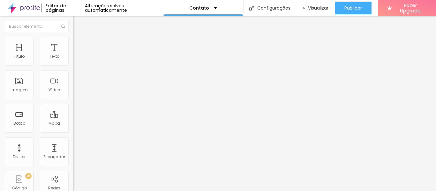
click at [79, 43] on span "Avançado" at bounding box center [89, 41] width 21 height 5
type input "30"
type input "41"
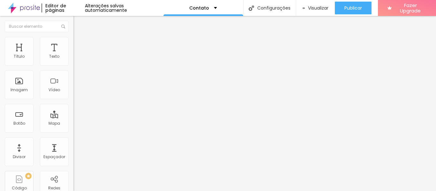
type input "49"
type input "52"
type input "56"
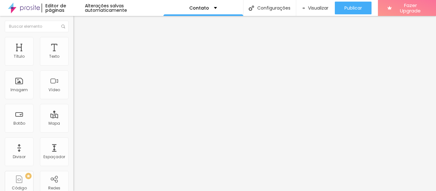
type input "56"
type input "55"
type input "40"
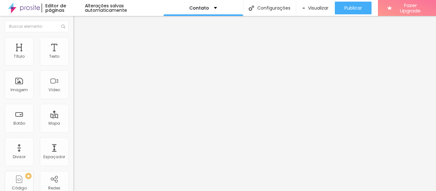
type input "31"
type input "23"
type input "21"
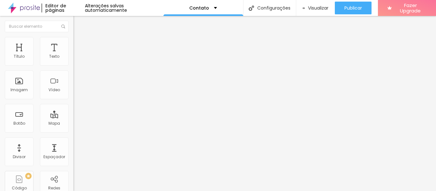
type input "21"
type input "17"
type input "13"
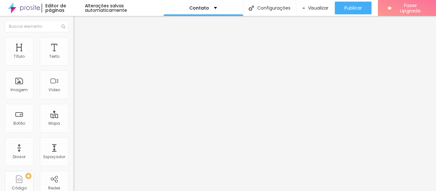
type input "10"
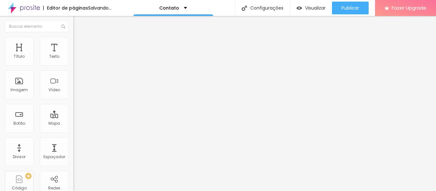
type input "8"
click at [73, 117] on input "range" at bounding box center [93, 119] width 41 height 5
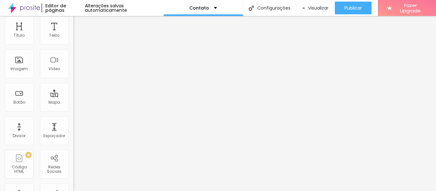
scroll to position [32, 0]
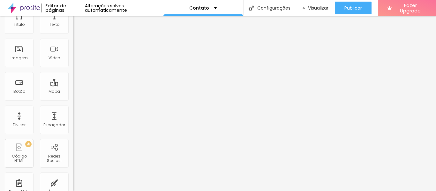
type input "22"
type input "33"
type input "0"
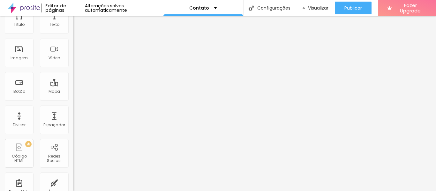
type input "0"
drag, startPoint x: 18, startPoint y: 42, endPoint x: 9, endPoint y: 45, distance: 9.1
type input "0"
click at [73, 176] on input "range" at bounding box center [93, 178] width 41 height 5
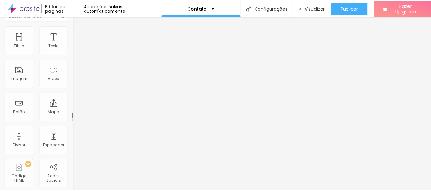
scroll to position [0, 0]
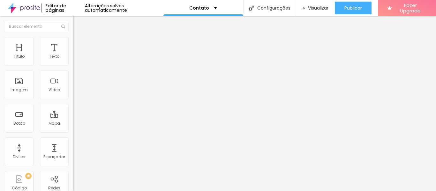
click at [79, 38] on span "Estilo" at bounding box center [84, 34] width 10 height 5
click at [73, 60] on span "Titulo 2" at bounding box center [83, 56] width 21 height 8
click at [79, 61] on span "Titulo 2" at bounding box center [89, 57] width 21 height 8
click at [73, 66] on span "Titulo 3" at bounding box center [82, 62] width 18 height 7
click at [73, 55] on span "Titulo 1" at bounding box center [83, 50] width 21 height 9
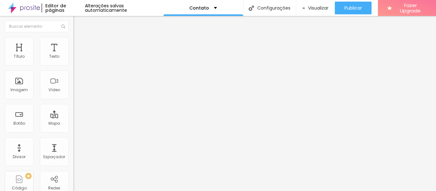
click at [73, 60] on span "Titulo 2" at bounding box center [83, 56] width 21 height 8
click at [73, 66] on span "Titulo 3" at bounding box center [82, 62] width 18 height 7
click at [73, 60] on span "Titulo 2" at bounding box center [83, 56] width 21 height 8
click at [73, 66] on div "Titulo 1 H1 Titulo 2 H2 Titulo 3 H3 Titulo 4 H4 Titulo 5 H5 Titulo 6 H6" at bounding box center [109, 62] width 73 height 30
click at [73, 55] on span "Titulo 1" at bounding box center [83, 50] width 21 height 9
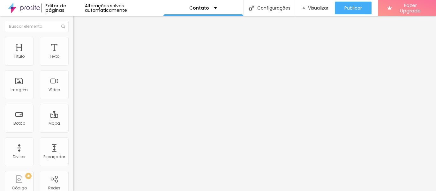
click at [73, 70] on span "Titulo 4" at bounding box center [81, 66] width 17 height 5
click at [73, 55] on span "Titulo 1" at bounding box center [83, 50] width 21 height 9
click at [79, 44] on span "Avançado" at bounding box center [89, 41] width 21 height 5
type input "0"
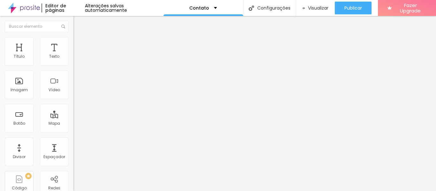
drag, startPoint x: 11, startPoint y: 62, endPoint x: 0, endPoint y: 58, distance: 11.1
type input "0"
click at [73, 117] on input "range" at bounding box center [93, 119] width 41 height 5
click at [73, 94] on button "button" at bounding box center [77, 91] width 9 height 7
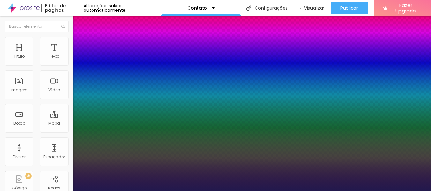
type input "1"
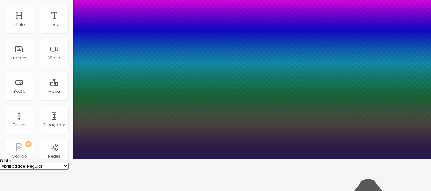
scroll to position [64, 0]
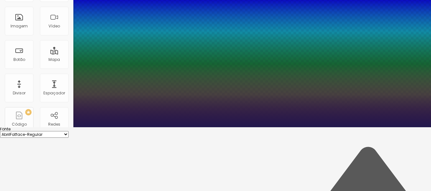
type input "16"
type input "1"
type input "20"
type input "1"
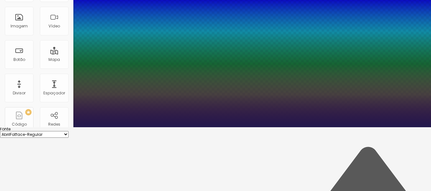
type input "29"
type input "1"
type input "30"
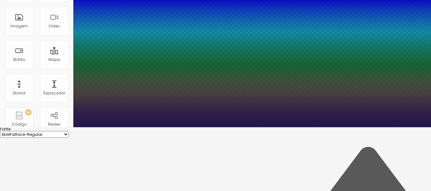
type input "1"
type input "31"
type input "1"
type input "39"
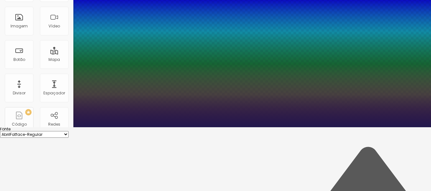
type input "39"
type input "1"
type input "49"
type input "1"
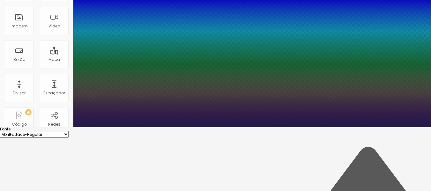
type input "48"
type input "1"
type input "20"
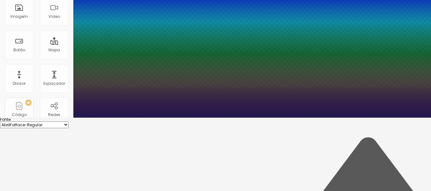
scroll to position [73, 0]
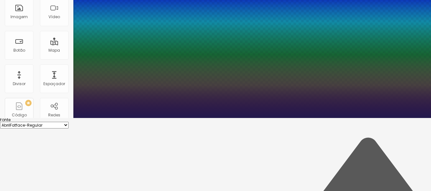
drag, startPoint x: 84, startPoint y: 105, endPoint x: 91, endPoint y: 106, distance: 6.8
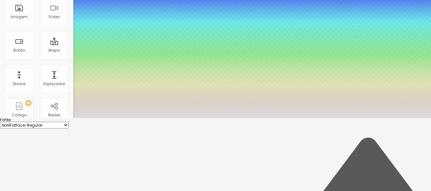
scroll to position [103, 0]
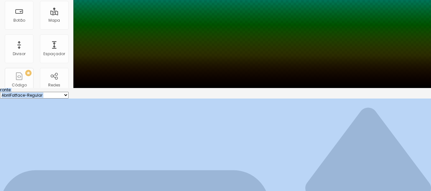
drag, startPoint x: 94, startPoint y: 172, endPoint x: 67, endPoint y: 199, distance: 38.3
click at [258, 88] on div at bounding box center [215, 88] width 431 height 0
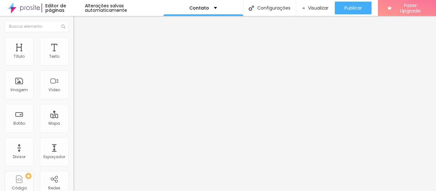
click at [76, 92] on icon "button" at bounding box center [78, 91] width 4 height 4
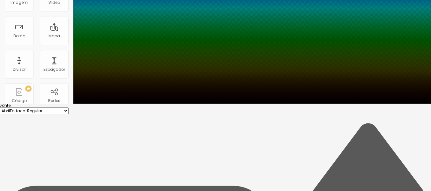
scroll to position [96, 0]
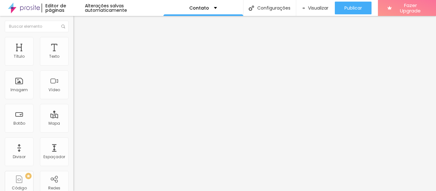
click at [76, 92] on icon "button" at bounding box center [78, 91] width 4 height 4
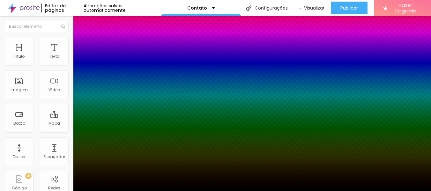
type input "1"
type input "22"
type input "1"
type input "31"
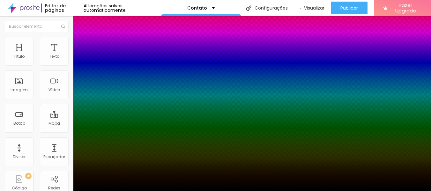
type input "1"
type input "32"
type input "1"
type input "26"
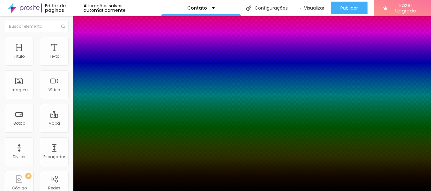
type input "26"
type input "1"
type input "24"
type input "1"
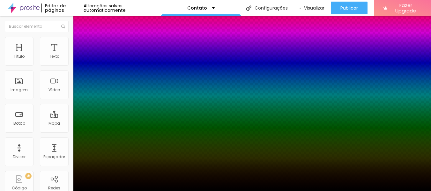
type input "20"
type input "1"
type input "22"
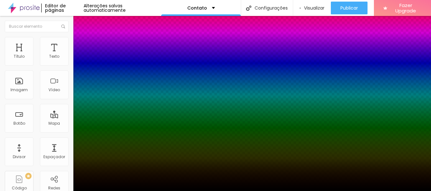
type input "1"
type input "24"
type input "1"
type input "23"
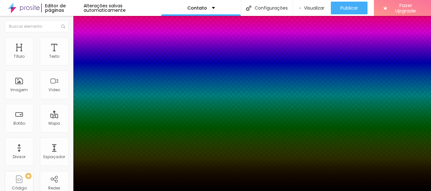
type input "23"
type input "1"
type input "22"
type input "1"
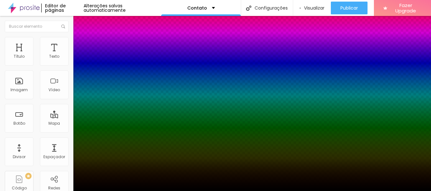
type input "20"
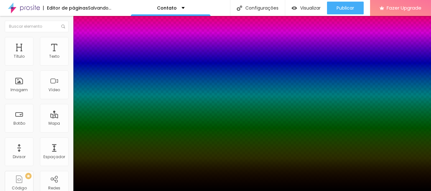
type input "1"
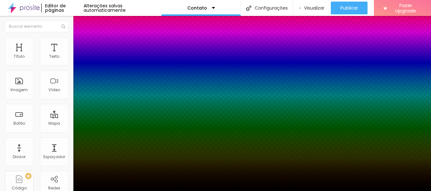
drag, startPoint x: 94, startPoint y: 181, endPoint x: 88, endPoint y: 180, distance: 5.5
type input "20"
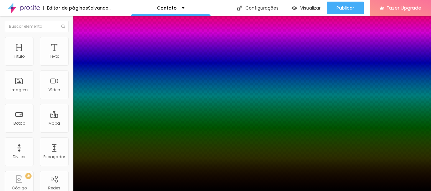
type input "1"
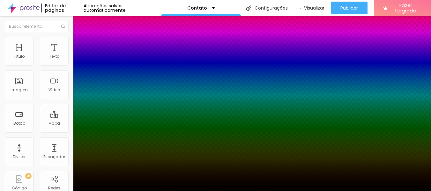
select select "MontserratBlack"
type input "1"
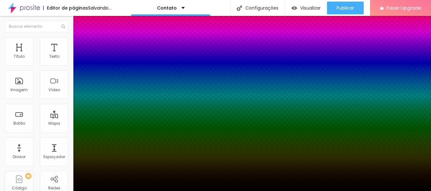
select select "Montserrat"
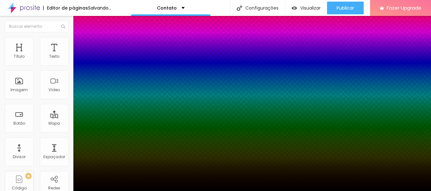
type input "1"
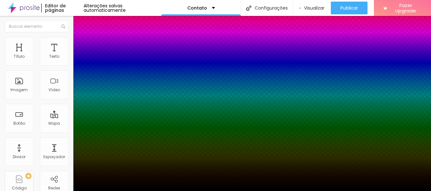
select select "MontserratBold"
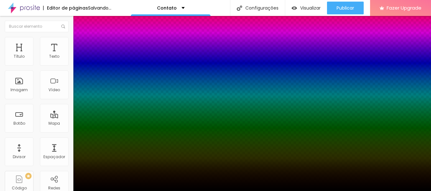
type input "1"
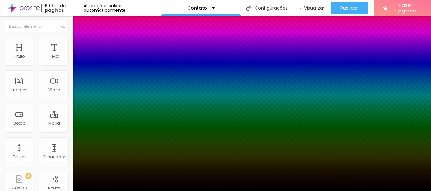
select select "MontserratLight"
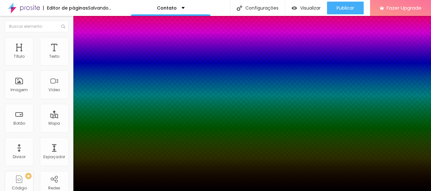
type input "1"
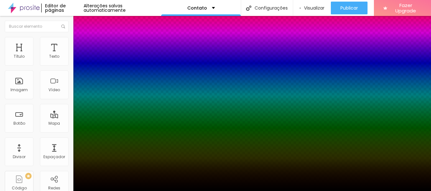
click at [335, 191] on div at bounding box center [215, 191] width 431 height 0
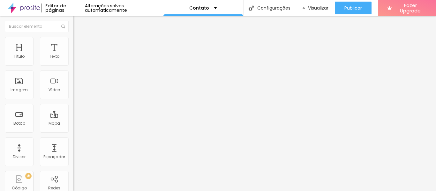
click at [73, 43] on li "Estilo" at bounding box center [109, 40] width 73 height 6
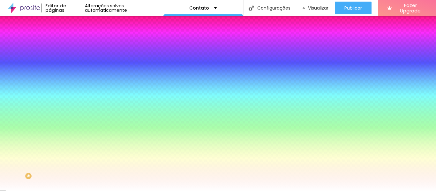
click at [77, 80] on icon "button" at bounding box center [78, 81] width 3 height 3
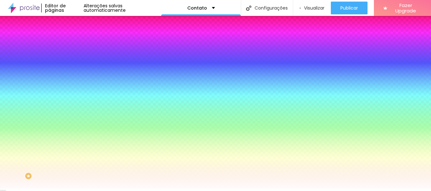
click at [254, 191] on div at bounding box center [215, 191] width 431 height 0
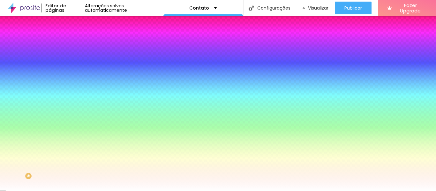
click at [77, 80] on icon "button" at bounding box center [78, 81] width 3 height 3
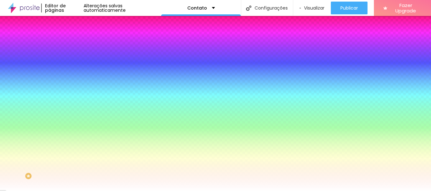
click at [123, 191] on div at bounding box center [215, 191] width 431 height 0
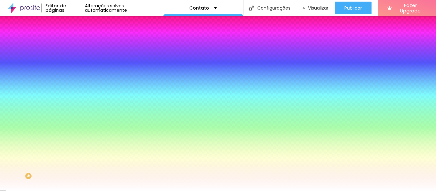
click at [73, 37] on li "Conteúdo" at bounding box center [109, 34] width 73 height 6
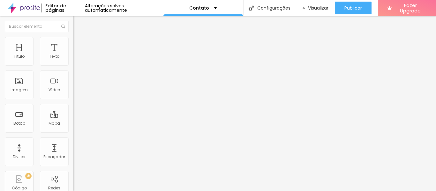
click at [73, 100] on div "Texto WhatsApp Alinhamento Tamanho Grande Pequeno Normal Grande Link URL http:/…" at bounding box center [109, 96] width 73 height 93
click at [73, 99] on span "Grande" at bounding box center [80, 97] width 15 height 5
click at [79, 47] on span "Avançado" at bounding box center [89, 47] width 21 height 5
click at [73, 94] on button "button" at bounding box center [77, 91] width 9 height 7
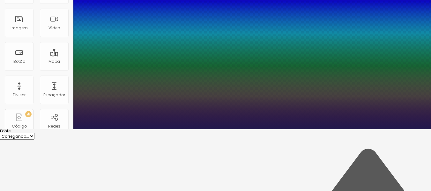
type input "1"
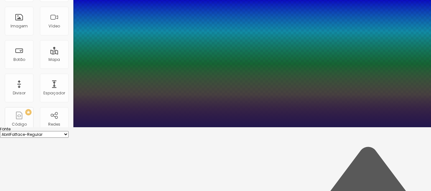
type input "39"
type input "1"
type input "42"
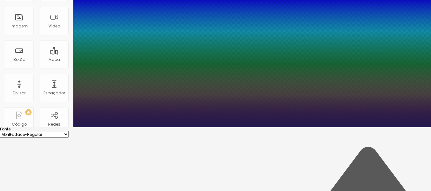
type input "1"
type input "44"
type input "1"
type input "39"
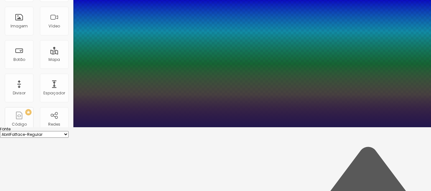
type input "39"
type input "1"
type input "37"
type input "1"
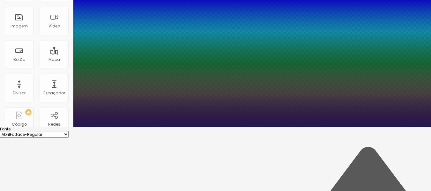
type input "35"
type input "1"
type input "33"
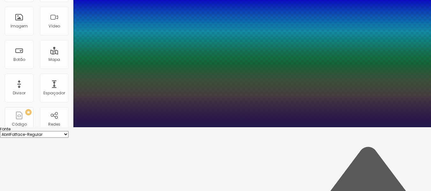
type input "1"
type input "31"
type input "1"
type input "32"
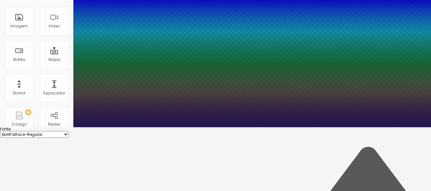
type input "32"
type input "1"
type input "33"
type input "1"
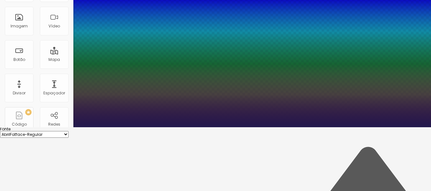
drag, startPoint x: 86, startPoint y: 116, endPoint x: 94, endPoint y: 118, distance: 8.3
type input "33"
type input "1"
click at [69, 131] on select "AbrilFatface-Regular Actor-Regular Alegreya AlegreyaBlack [PERSON_NAME] [PERSON…" at bounding box center [34, 134] width 69 height 7
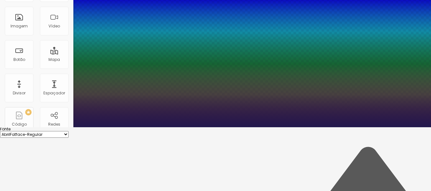
select select "Montserrat"
click at [68, 131] on select "AbrilFatface-Regular Actor-Regular Alegreya AlegreyaBlack [PERSON_NAME] [PERSON…" at bounding box center [34, 134] width 69 height 7
type input "1"
click at [349, 127] on div at bounding box center [215, 127] width 431 height 0
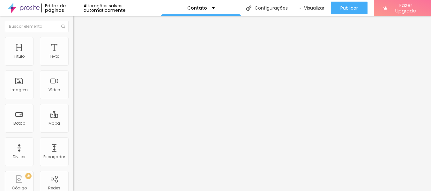
scroll to position [0, 0]
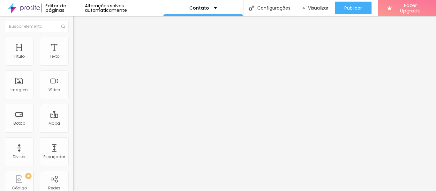
click at [76, 92] on icon "button" at bounding box center [78, 91] width 4 height 4
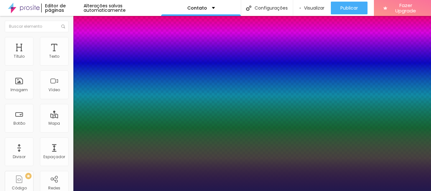
type input "1"
click at [287, 191] on div at bounding box center [215, 191] width 431 height 0
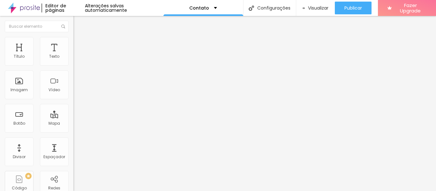
click at [76, 92] on icon "button" at bounding box center [78, 91] width 4 height 4
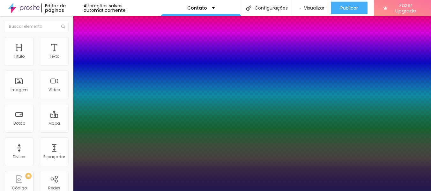
type input "1"
click at [32, 191] on div at bounding box center [215, 191] width 431 height 0
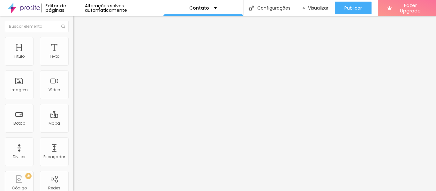
click at [73, 94] on button "button" at bounding box center [77, 91] width 9 height 7
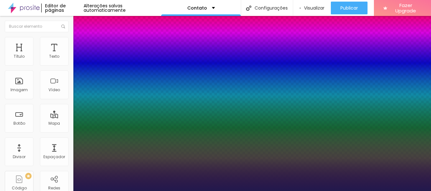
type input "1"
select select "Montserrat"
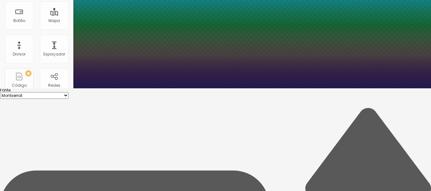
scroll to position [105, 0]
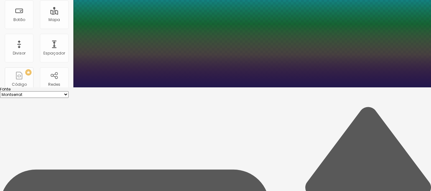
scroll to position [103, 0]
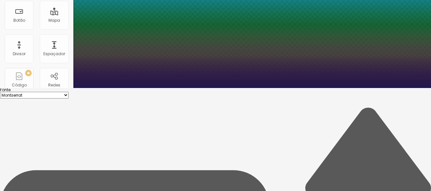
type input "1"
type input "#C9C3E8"
type input "1"
type input "#FCFCFC"
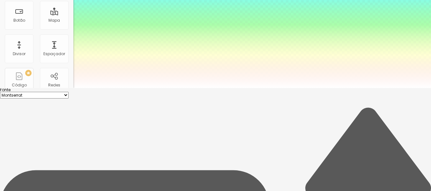
type input "1"
type input "#FFFFFF"
type input "1"
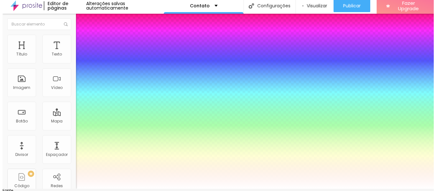
scroll to position [0, 0]
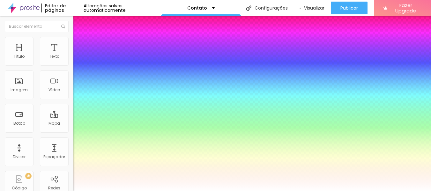
click at [174, 191] on div at bounding box center [215, 191] width 431 height 0
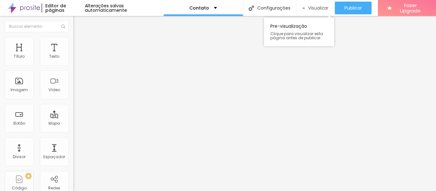
click at [316, 11] on div "Visualizar" at bounding box center [315, 8] width 26 height 13
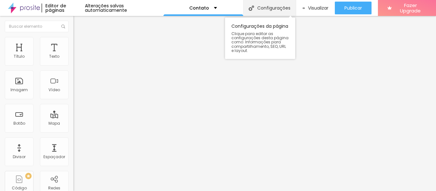
click at [269, 7] on div "Configurações" at bounding box center [269, 8] width 53 height 16
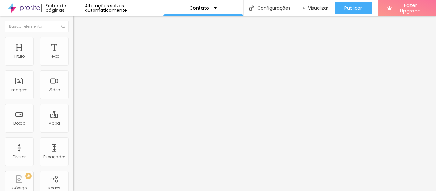
click at [76, 92] on icon "button" at bounding box center [78, 91] width 4 height 4
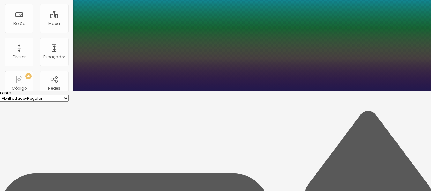
scroll to position [105, 0]
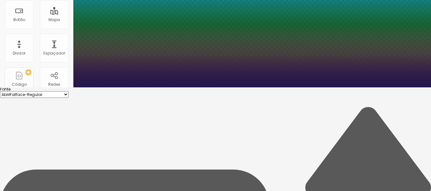
scroll to position [103, 0]
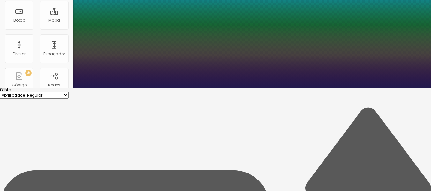
type input "1"
type input "#A99DE4"
type input "1"
type input "#D8D3EF"
type input "1"
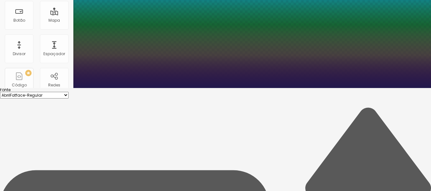
type input "#FFFFFF"
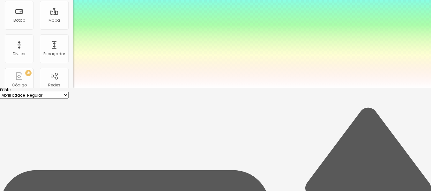
drag, startPoint x: 76, startPoint y: 140, endPoint x: 74, endPoint y: 135, distance: 5.9
type input "1"
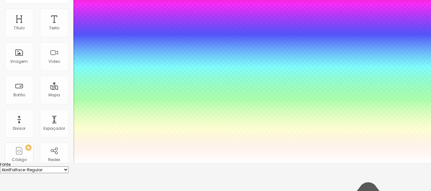
scroll to position [39, 0]
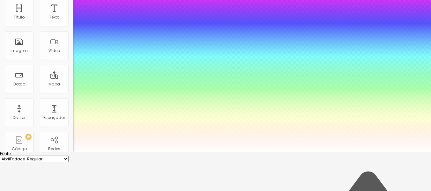
type input "23"
type input "1"
type input "24"
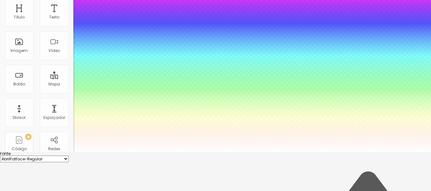
type input "1"
type input "25"
type input "1"
type input "26"
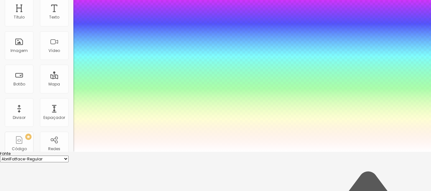
type input "26"
type input "1"
type input "24"
type input "1"
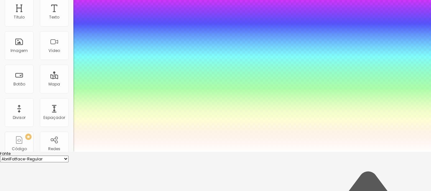
type input "20"
type input "1"
type input "19"
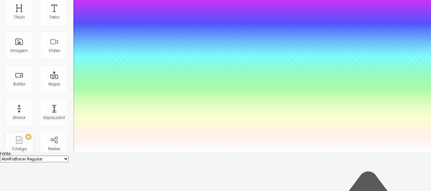
type input "1"
type input "18"
type input "1"
type input "19"
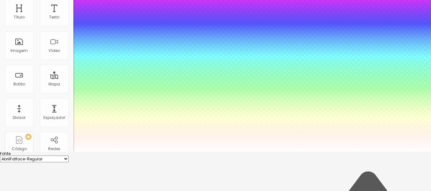
type input "19"
type input "1"
type input "19"
click at [69, 156] on select "AbrilFatface-Regular Actor-Regular Alegreya AlegreyaBlack [PERSON_NAME] [PERSON…" at bounding box center [34, 159] width 69 height 7
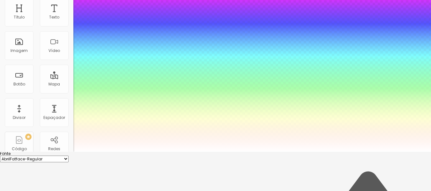
select select "Montserrat"
click at [68, 156] on select "AbrilFatface-Regular Actor-Regular Alegreya AlegreyaBlack [PERSON_NAME] [PERSON…" at bounding box center [34, 159] width 69 height 7
type input "1"
click at [211, 152] on div at bounding box center [215, 152] width 431 height 0
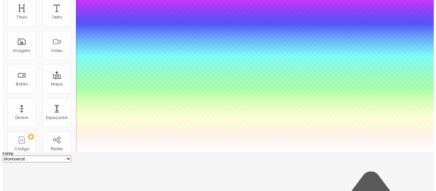
scroll to position [0, 0]
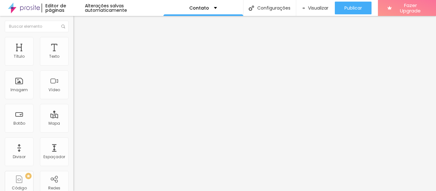
click at [73, 94] on button "button" at bounding box center [77, 91] width 9 height 7
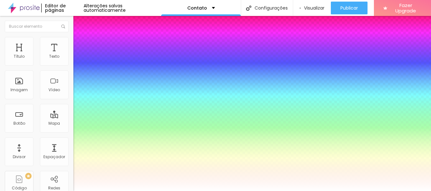
type input "1"
type input "15"
type input "1"
type input "14"
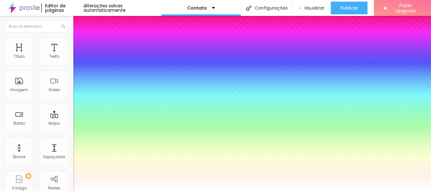
type input "14"
type input "1"
type input "15"
type input "1"
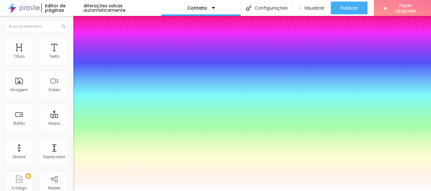
type input "16"
type input "1"
type input "17"
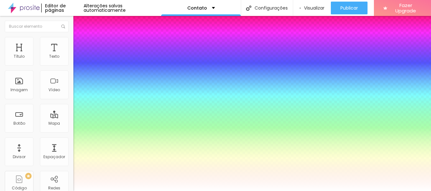
type input "1"
type input "17"
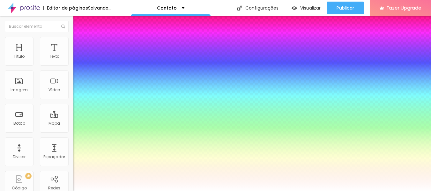
type input "1"
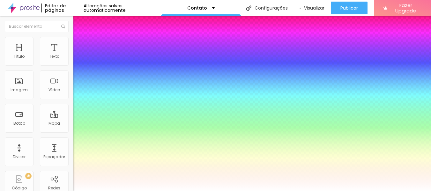
click at [8, 191] on div at bounding box center [215, 191] width 431 height 0
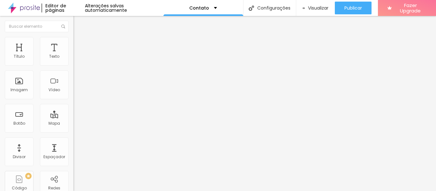
click at [78, 23] on div "Editar Título" at bounding box center [96, 23] width 36 height 5
click at [76, 59] on icon "button" at bounding box center [78, 57] width 4 height 4
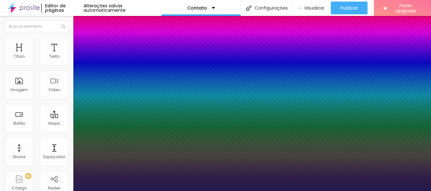
type input "1"
select select "Montserrat"
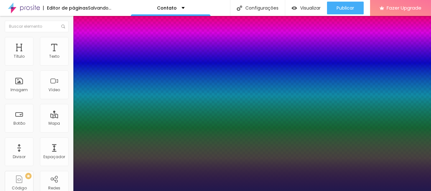
type input "1"
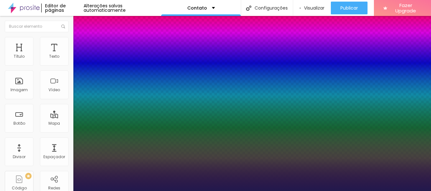
click at [288, 191] on div at bounding box center [215, 191] width 431 height 0
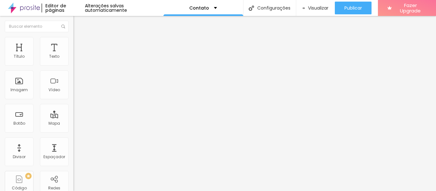
click at [76, 59] on icon "button" at bounding box center [78, 57] width 4 height 4
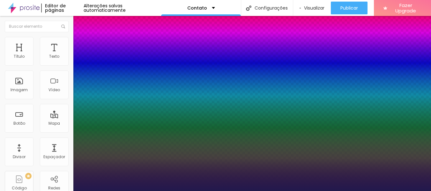
type input "1"
click at [29, 191] on div at bounding box center [215, 191] width 431 height 0
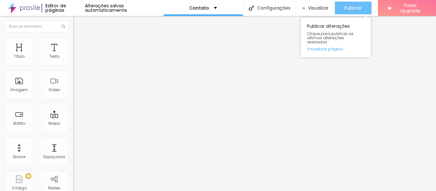
click at [354, 12] on div "Publicar" at bounding box center [353, 8] width 18 height 13
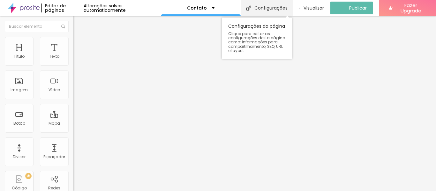
click at [271, 7] on div "Configurações" at bounding box center [266, 8] width 52 height 16
